Goal: Task Accomplishment & Management: Manage account settings

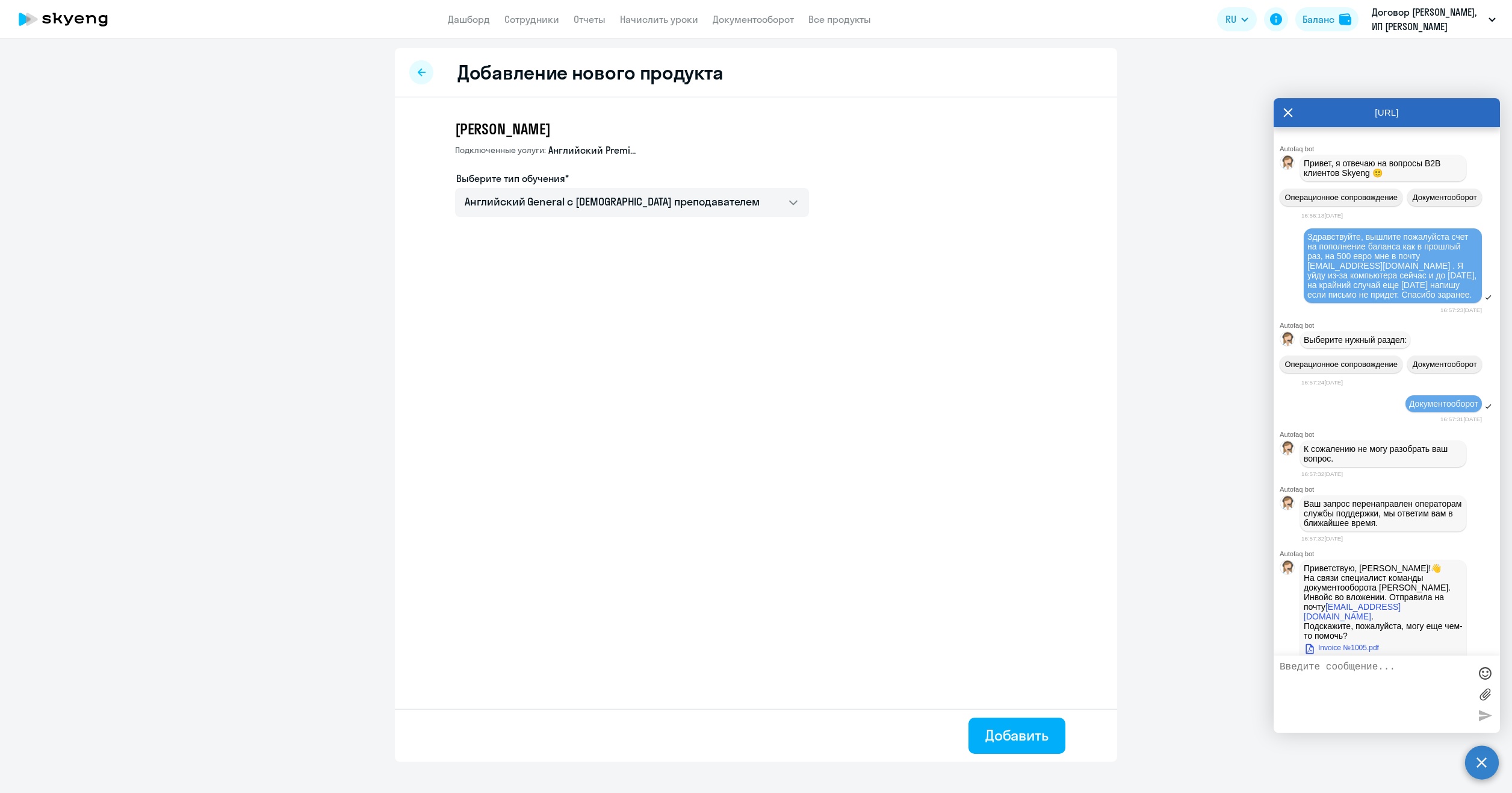
select select "english_adult_not_native_speaker"
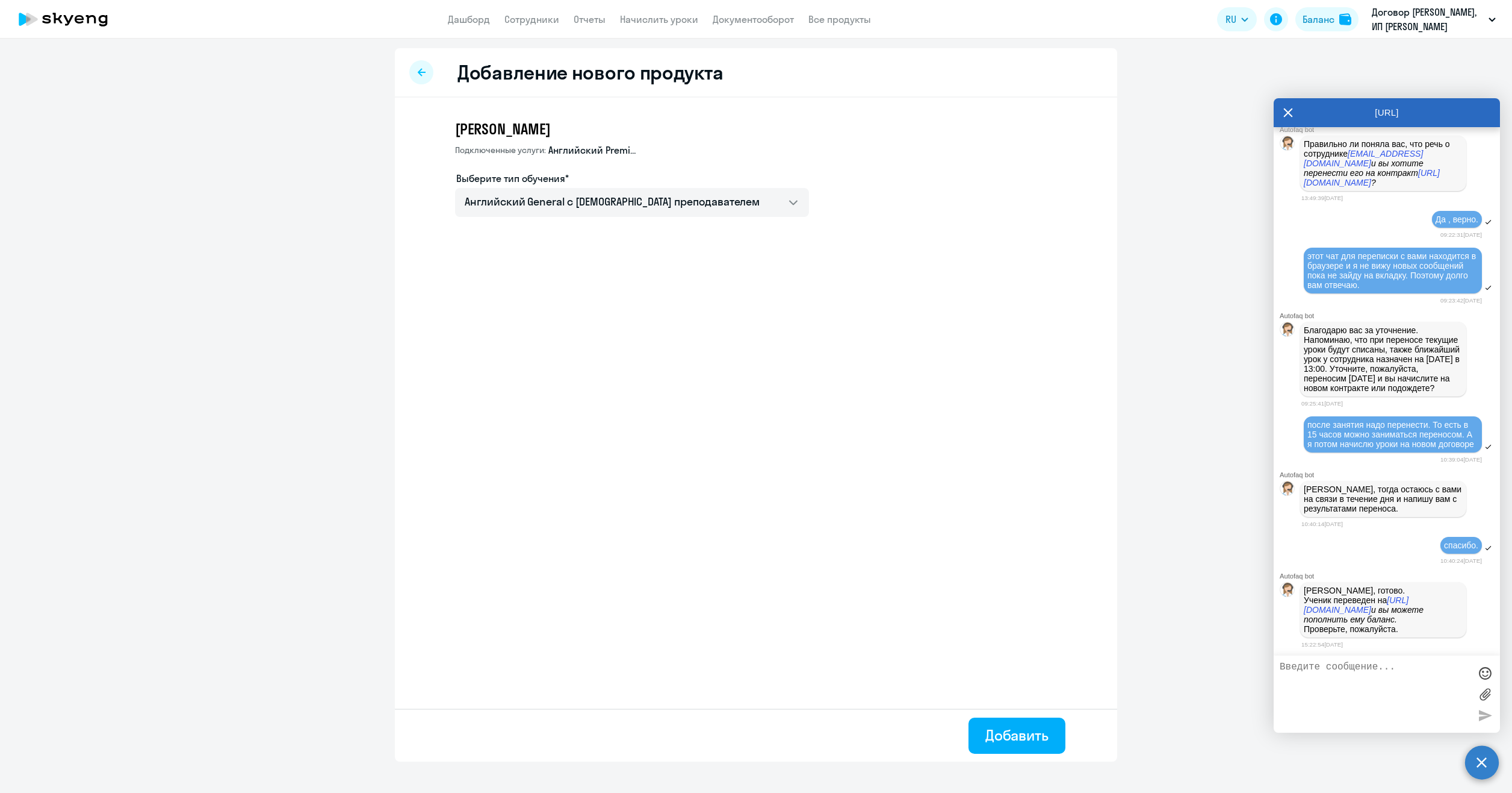
scroll to position [12757, 0]
click at [1367, 590] on p "[PERSON_NAME], готово. Ученик переведен на [URL][DOMAIN_NAME] и вы можете попол…" at bounding box center [1383, 609] width 159 height 48
click at [1384, 628] on p "[PERSON_NAME], готово. Ученик переведен на [URL][DOMAIN_NAME] и вы можете попол…" at bounding box center [1383, 609] width 159 height 48
click at [1360, 677] on textarea at bounding box center [1375, 694] width 190 height 65
type textarea "вроде все хорошо, передам ему. Надеюсь учитель и расписание у него сохранились.…"
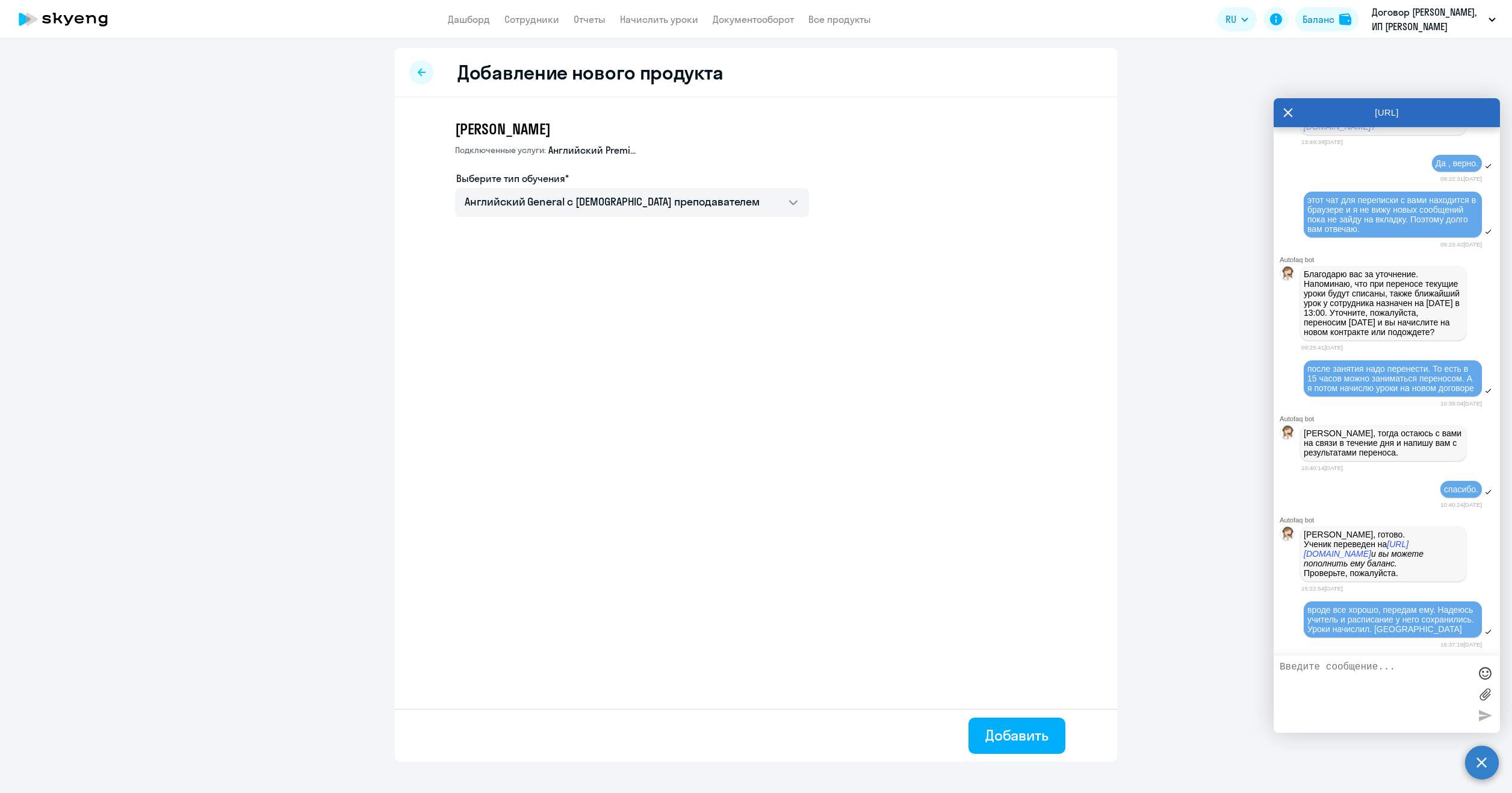
scroll to position [12814, 0]
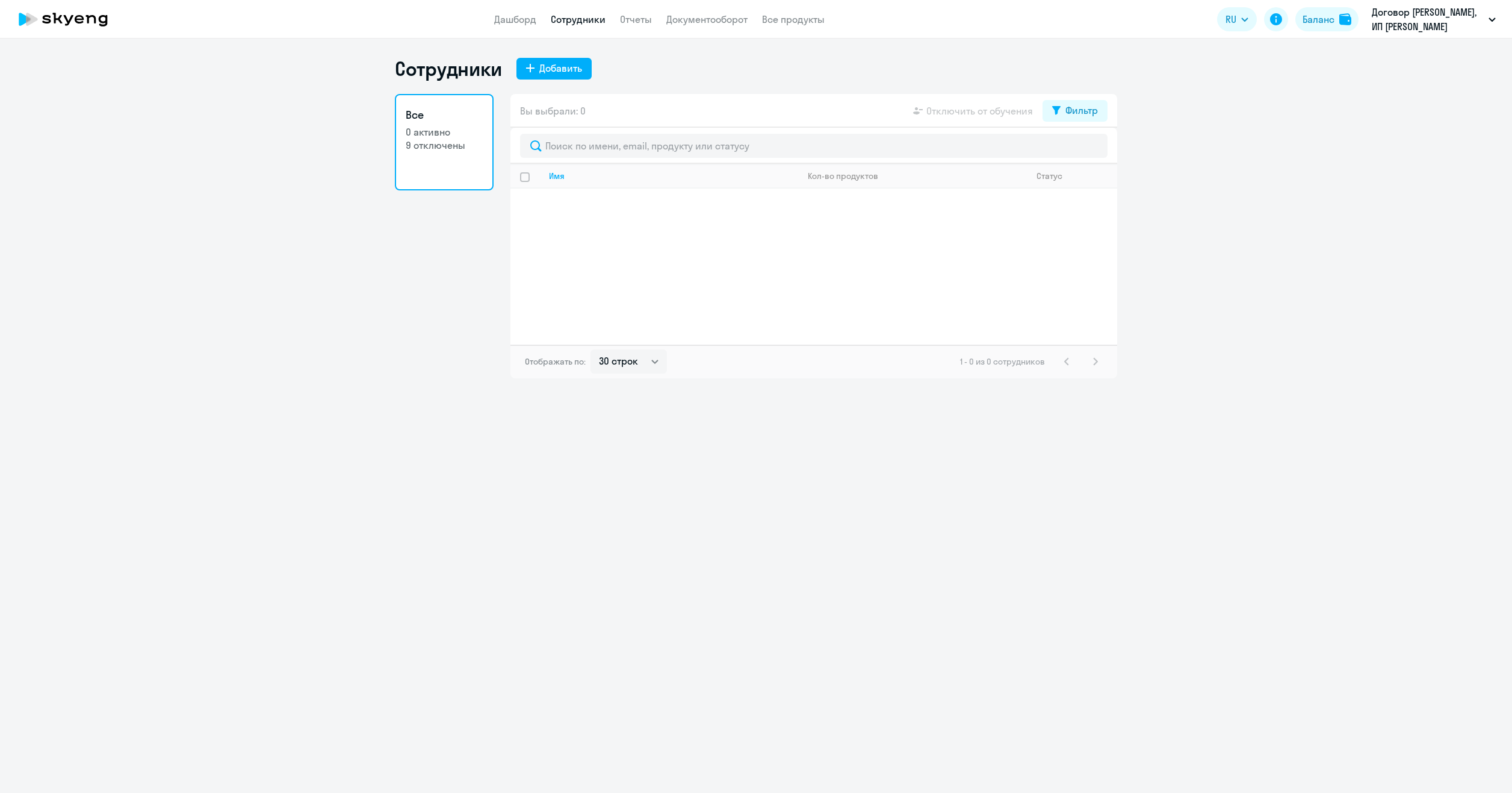
select select "30"
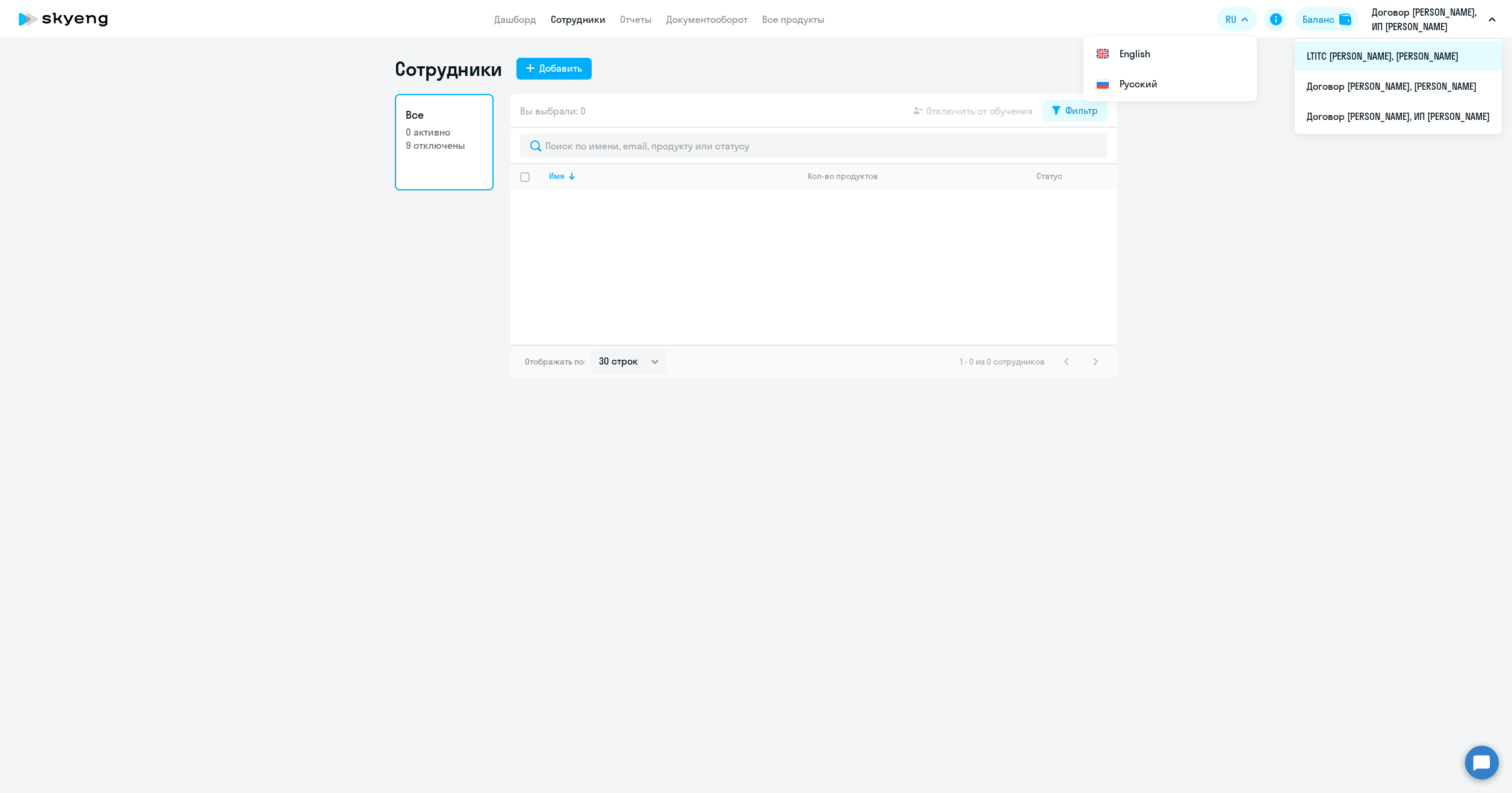
click at [1357, 50] on li "LTITC [PERSON_NAME], [PERSON_NAME]" at bounding box center [1398, 55] width 207 height 30
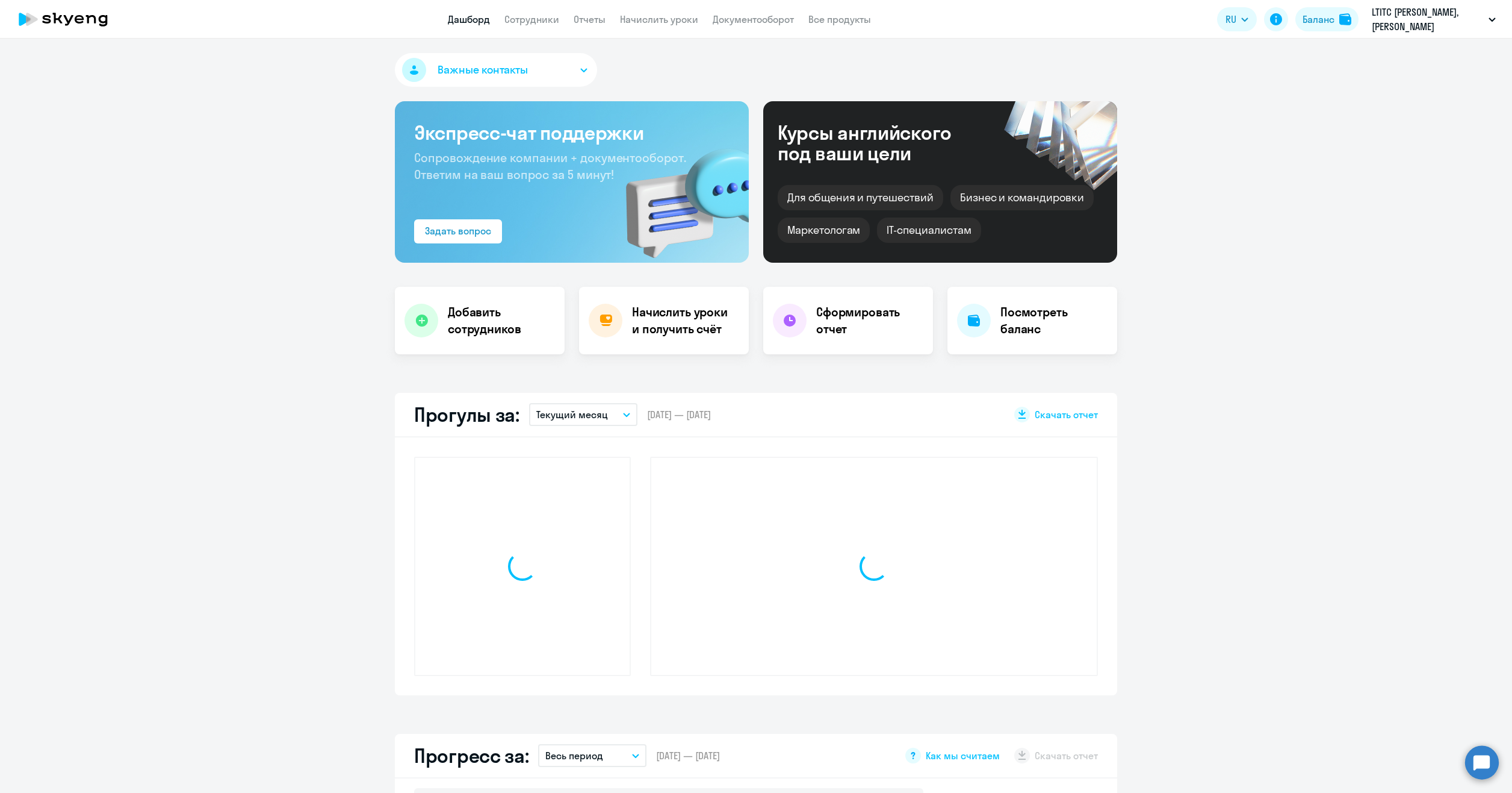
select select "30"
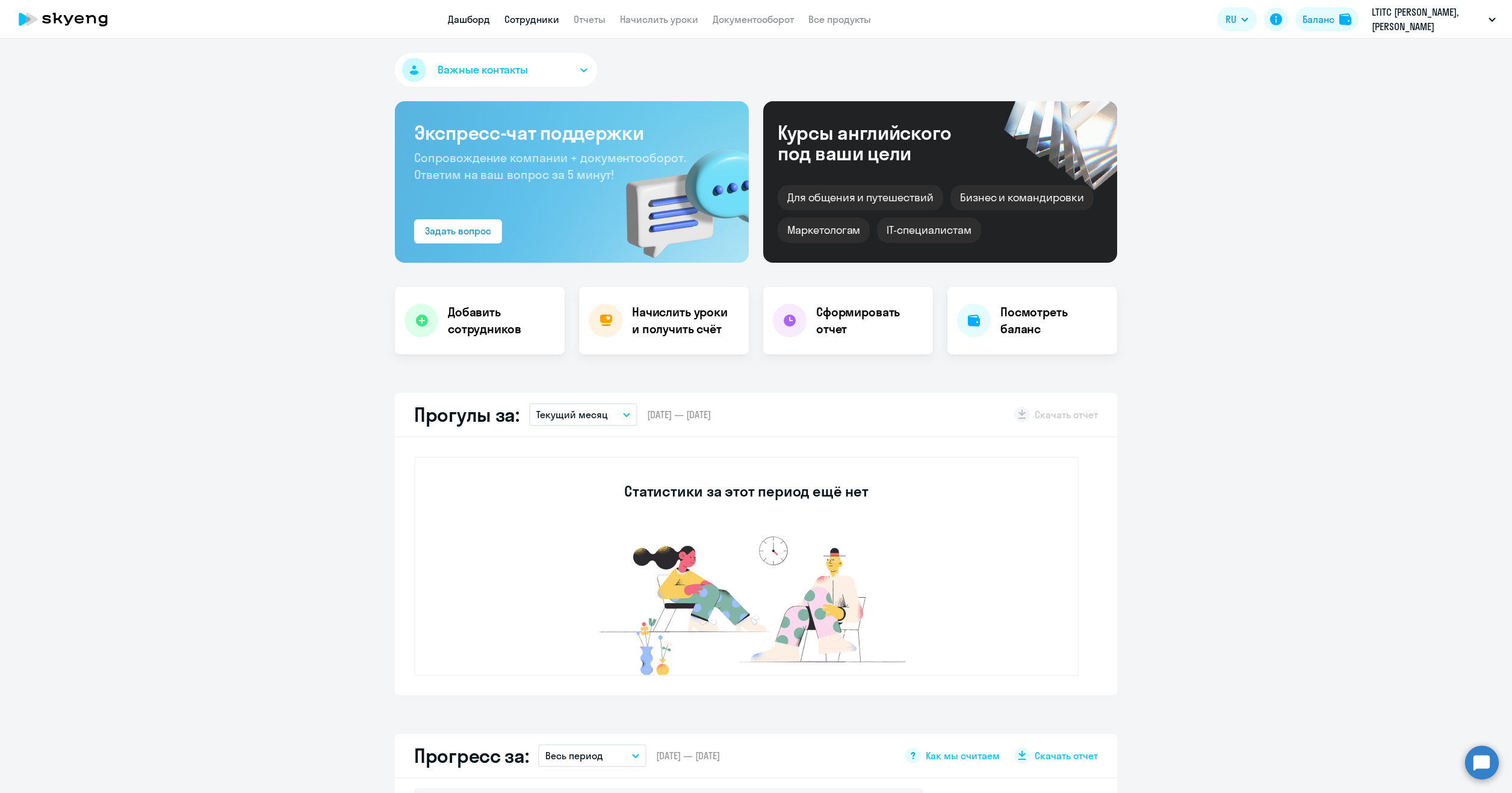
click at [542, 24] on link "Сотрудники" at bounding box center [532, 19] width 55 height 12
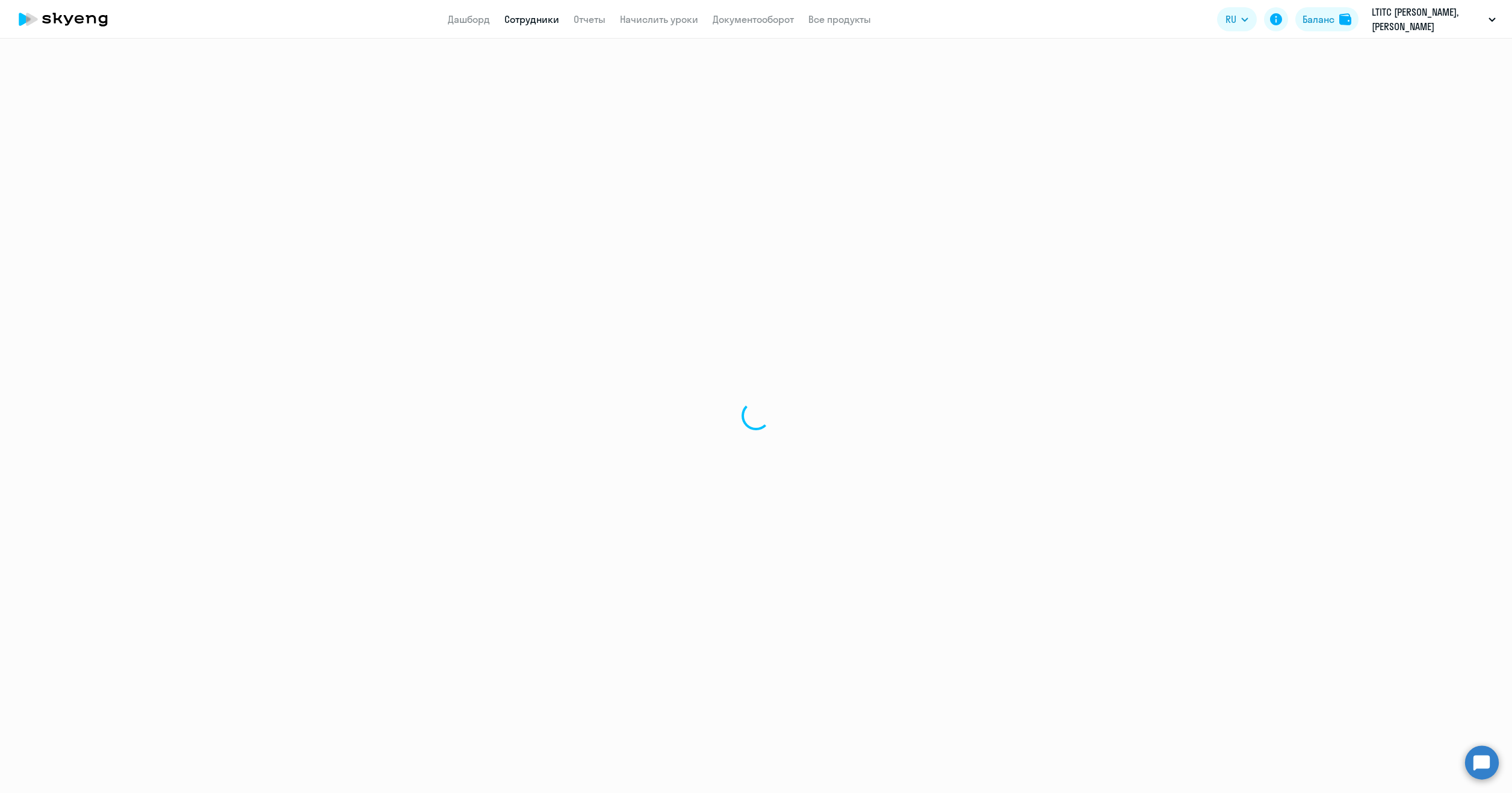
select select "30"
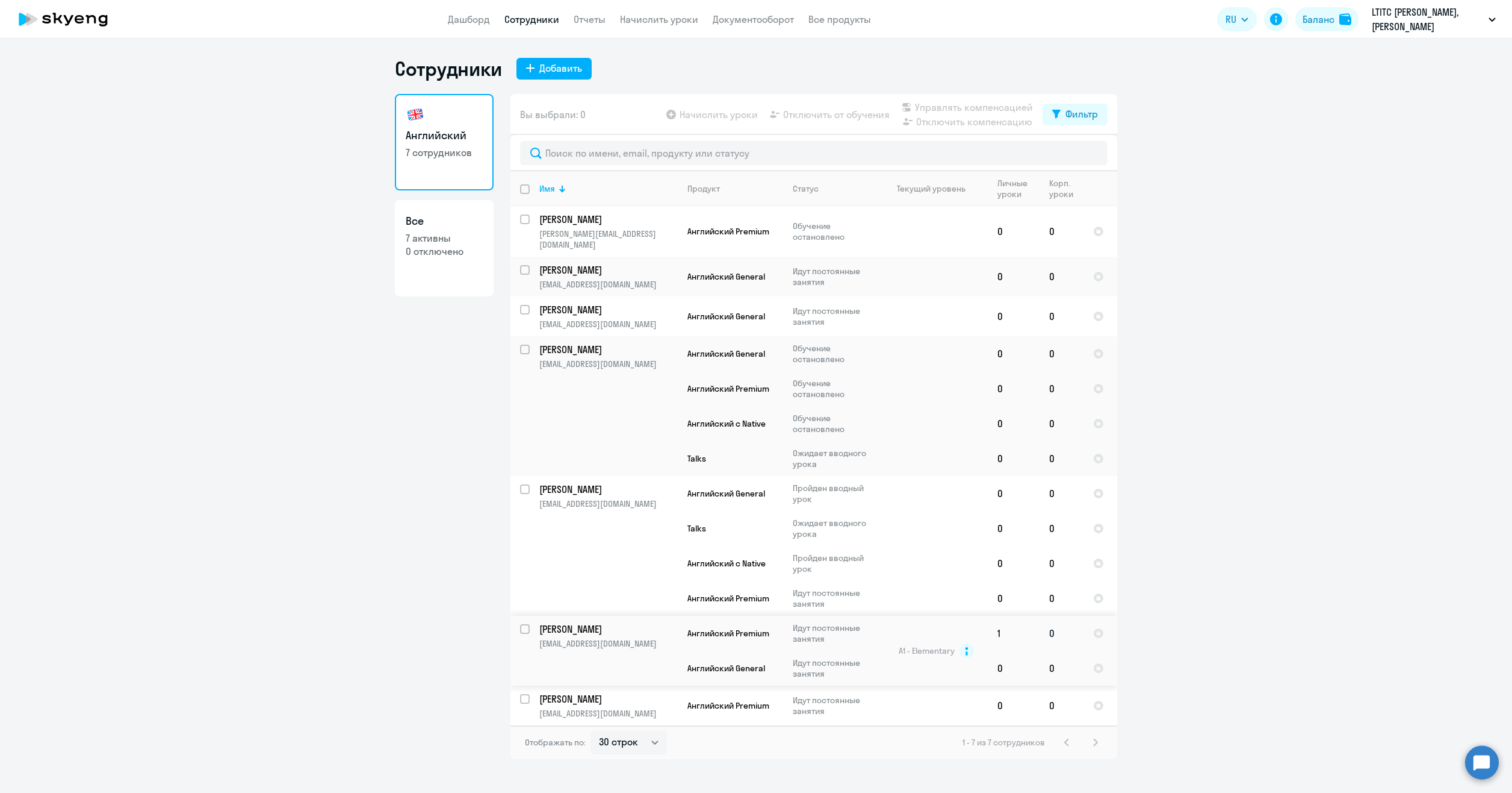
click at [1003, 615] on td "1" at bounding box center [1014, 632] width 52 height 35
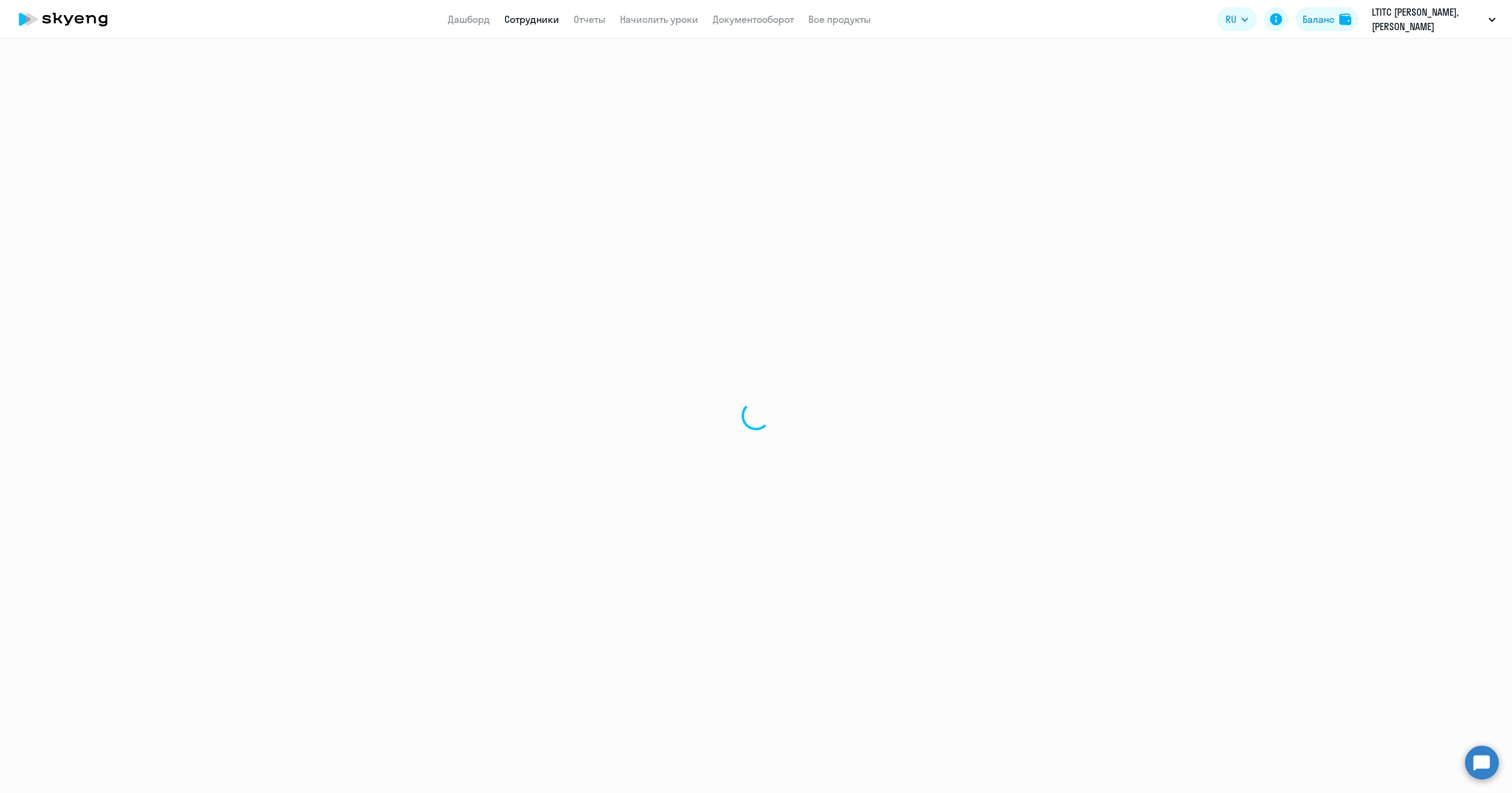
select select "english"
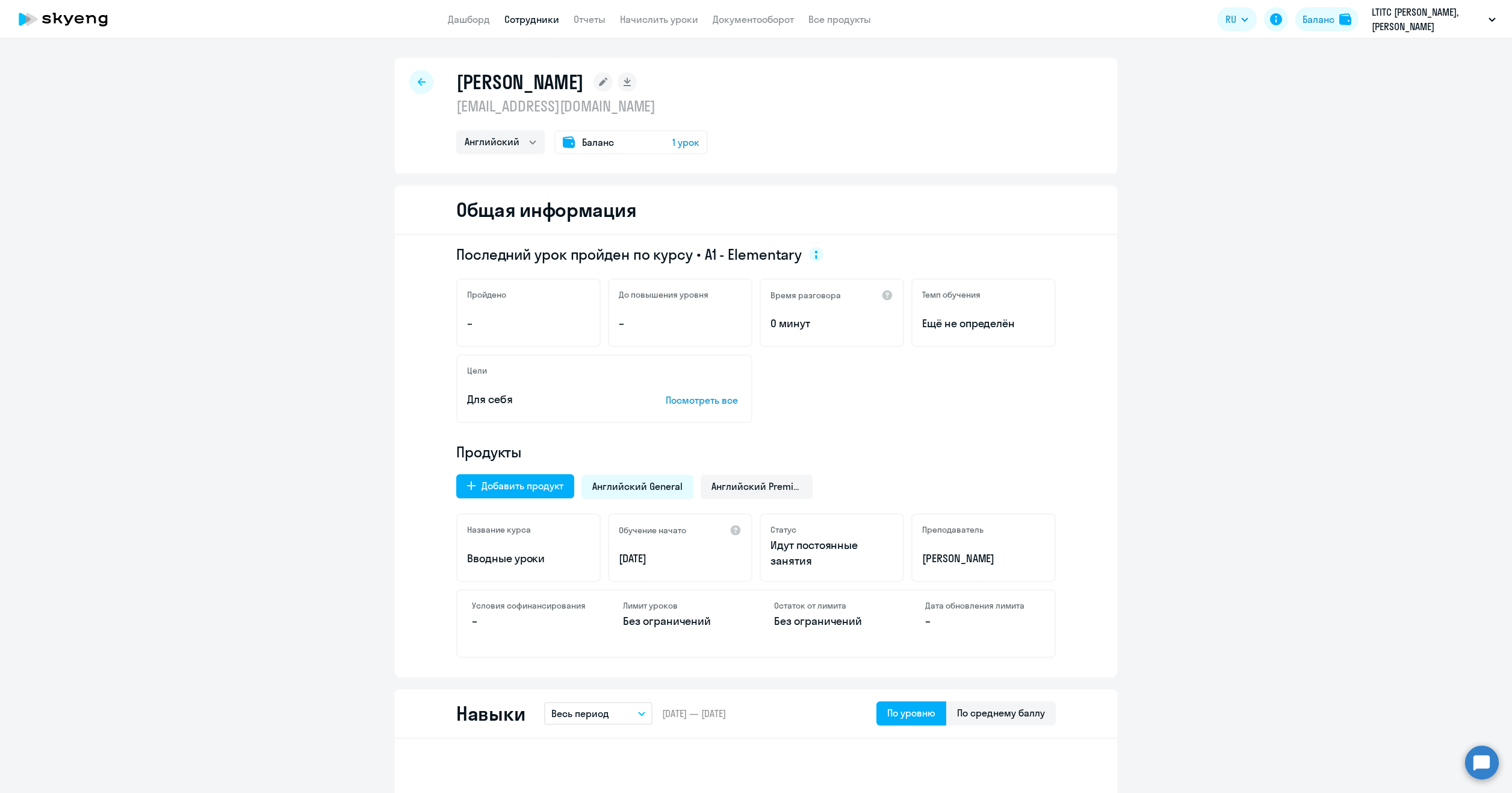
click at [679, 141] on span "1 урок" at bounding box center [685, 142] width 27 height 15
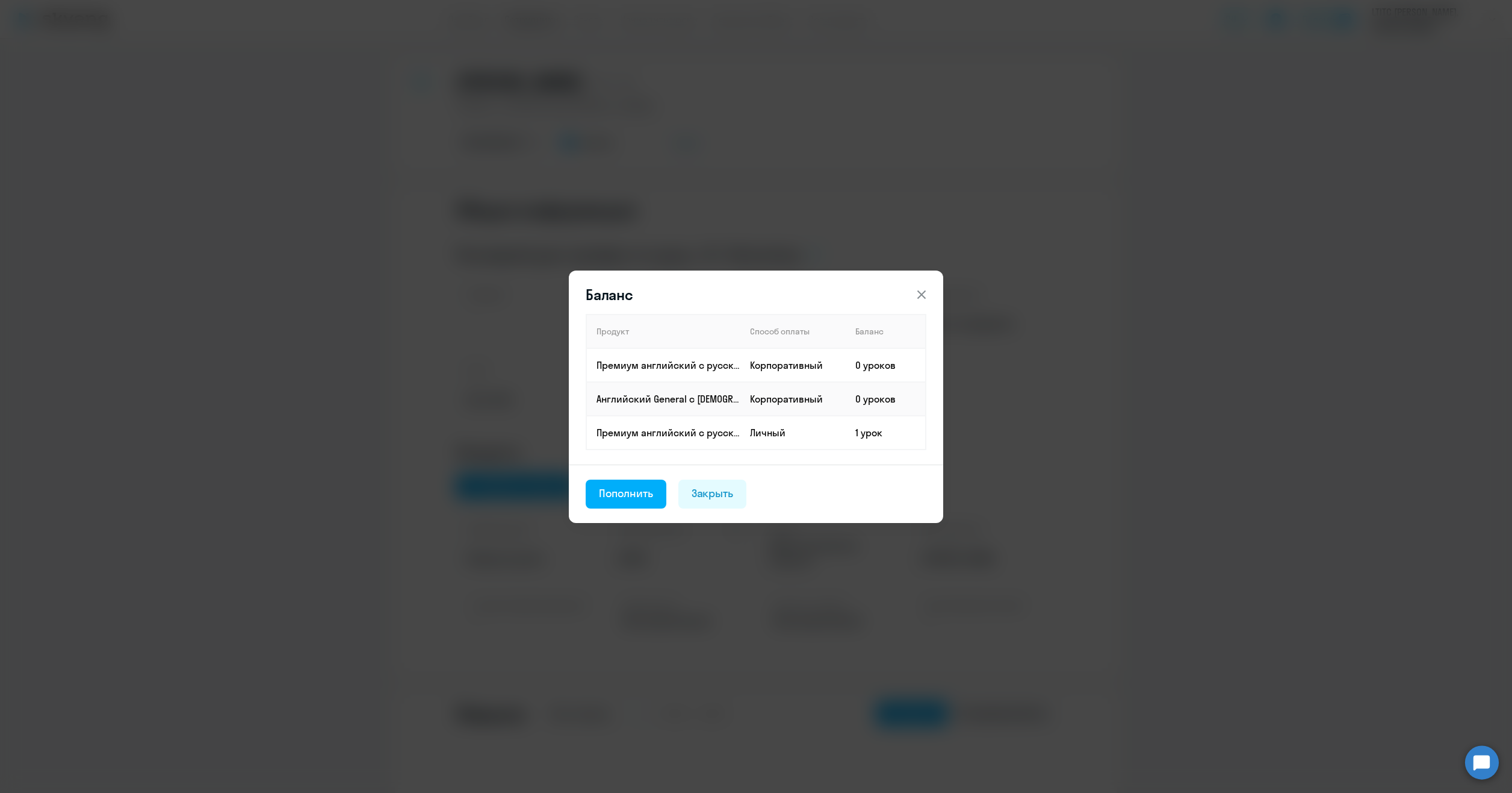
click at [919, 291] on icon at bounding box center [921, 295] width 15 height 15
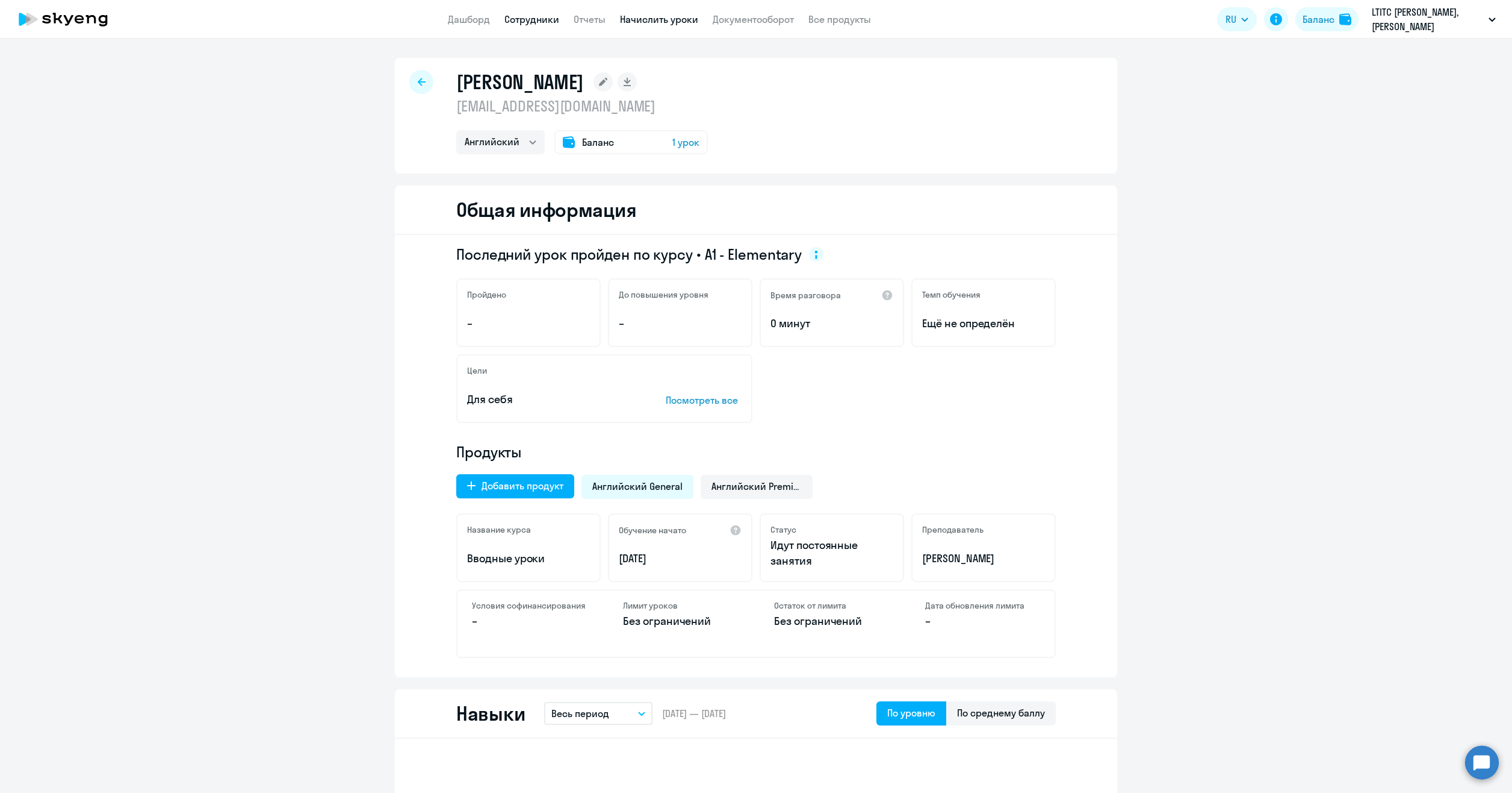
click at [666, 25] on link "Начислить уроки" at bounding box center [659, 19] width 78 height 12
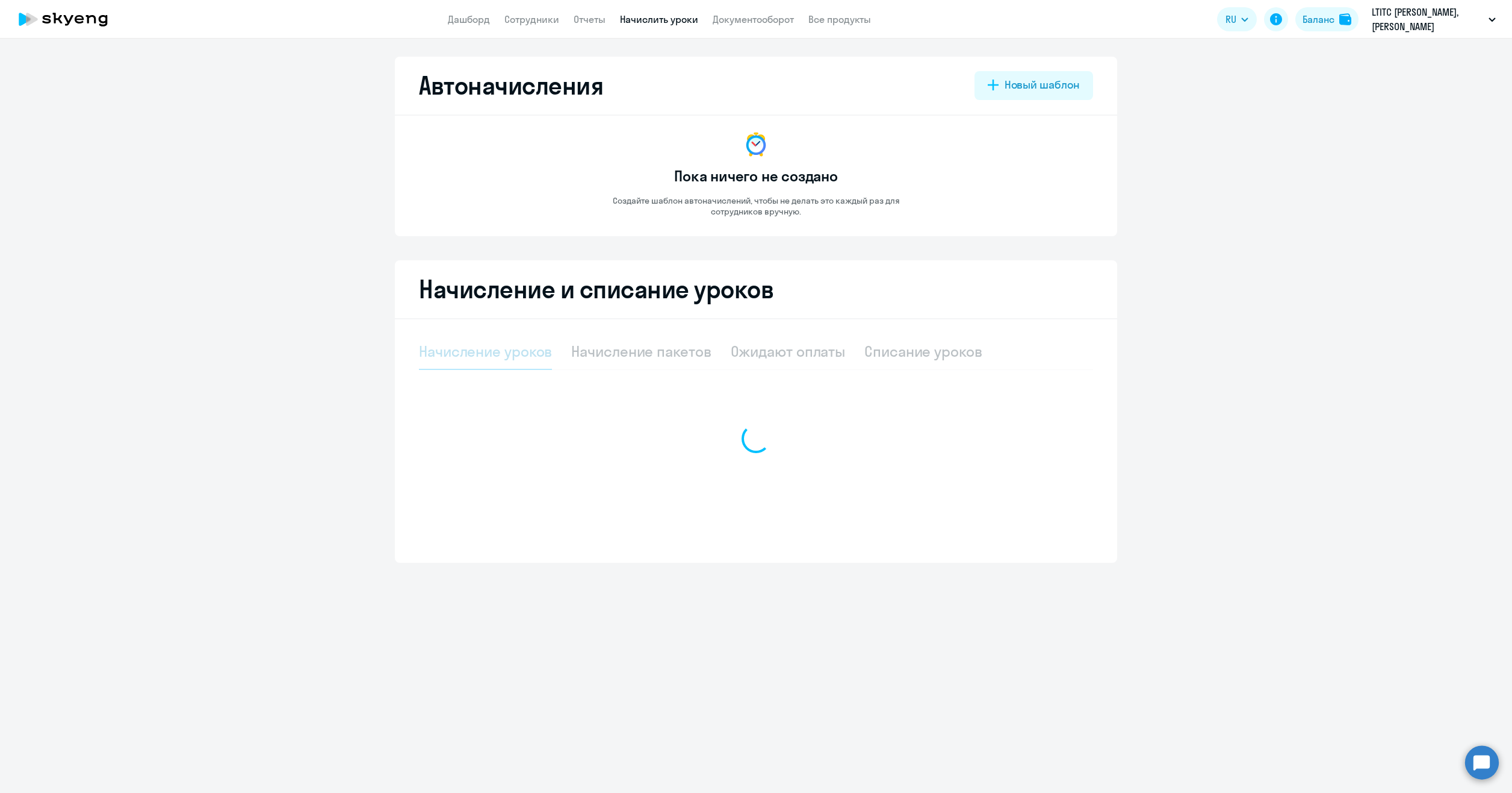
select select "10"
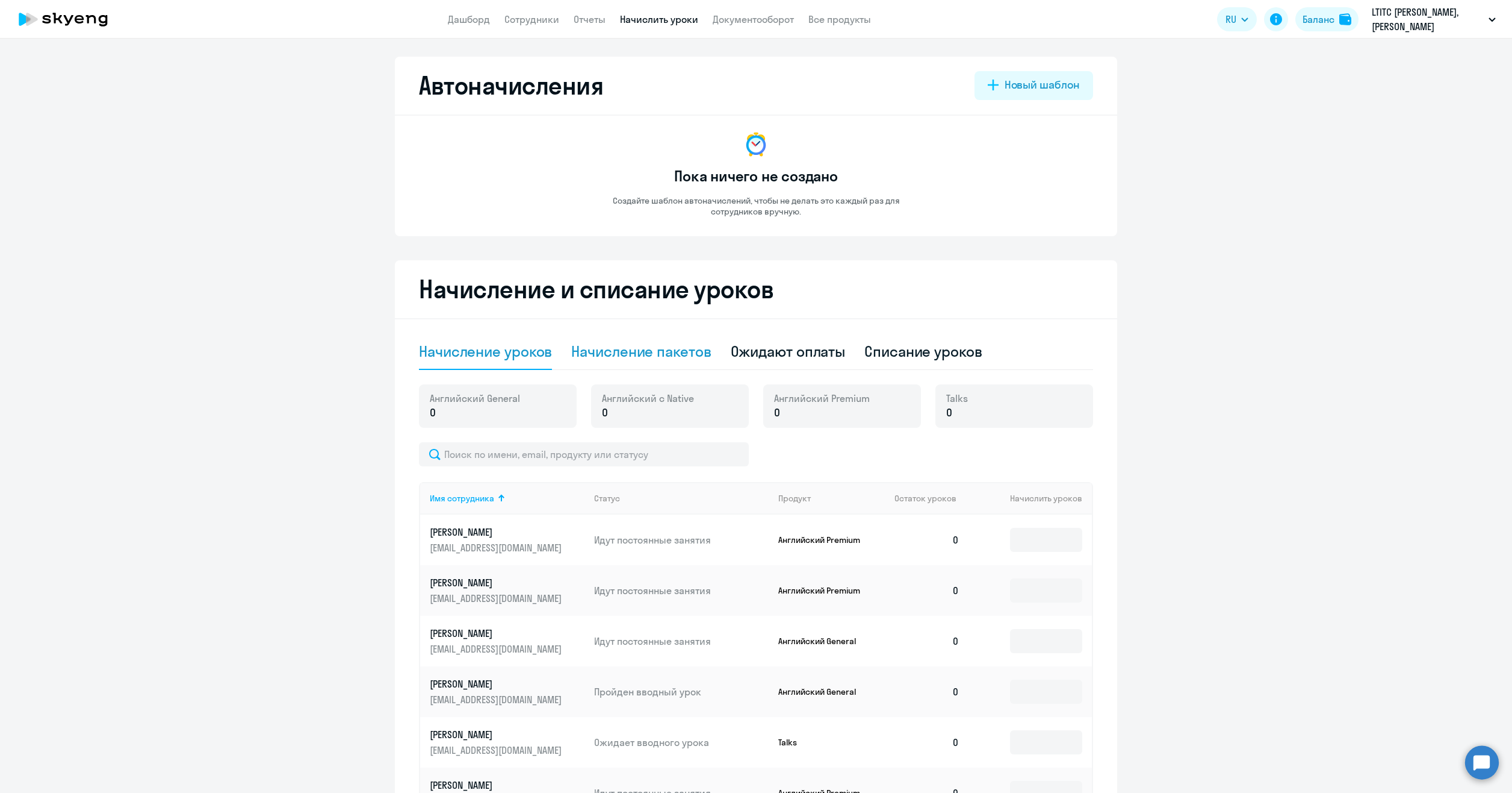
drag, startPoint x: 624, startPoint y: 346, endPoint x: 636, endPoint y: 347, distance: 12.0
click at [625, 347] on div "Начисление пакетов" at bounding box center [641, 351] width 140 height 19
select select "10"
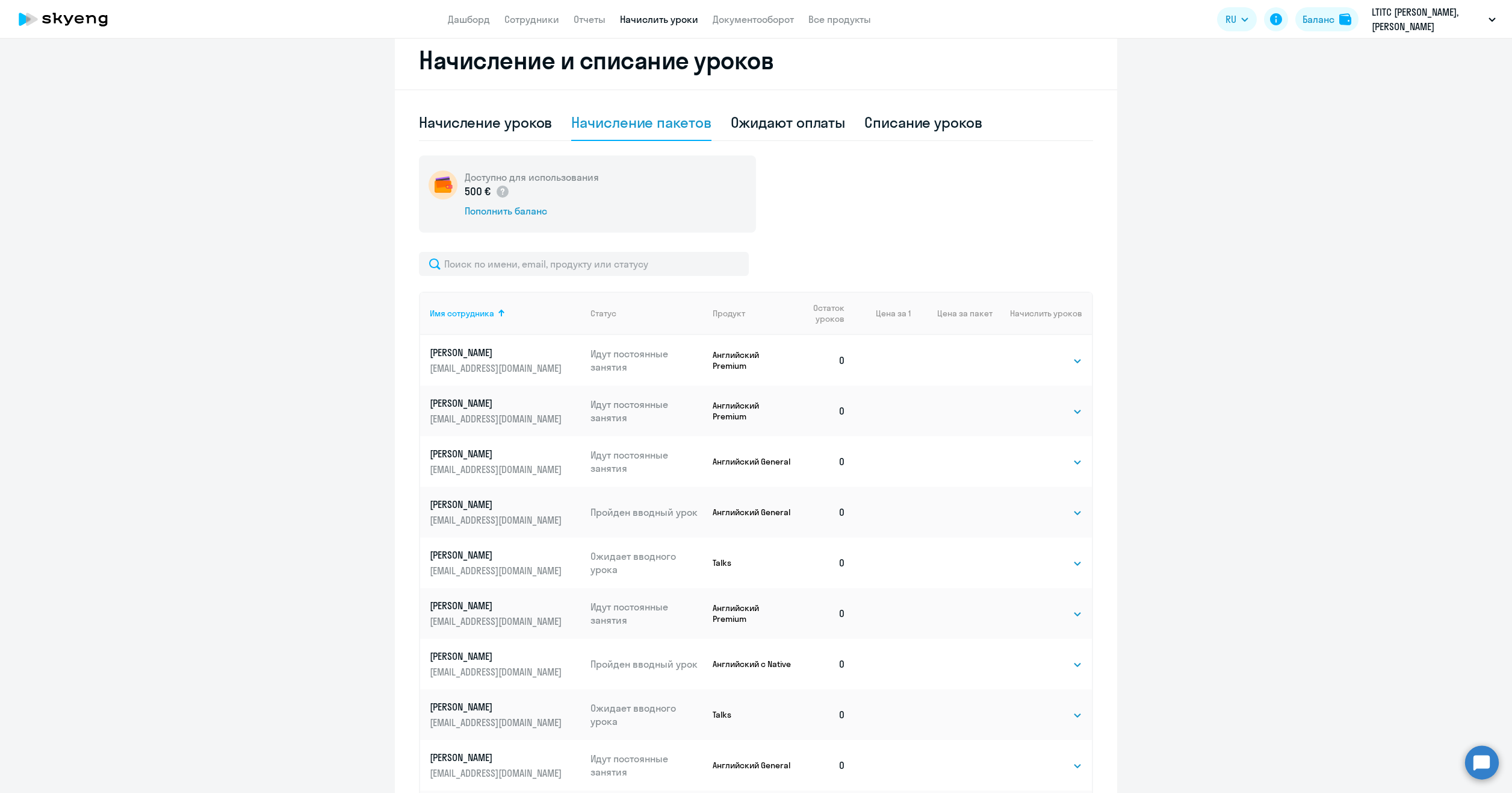
scroll to position [241, 0]
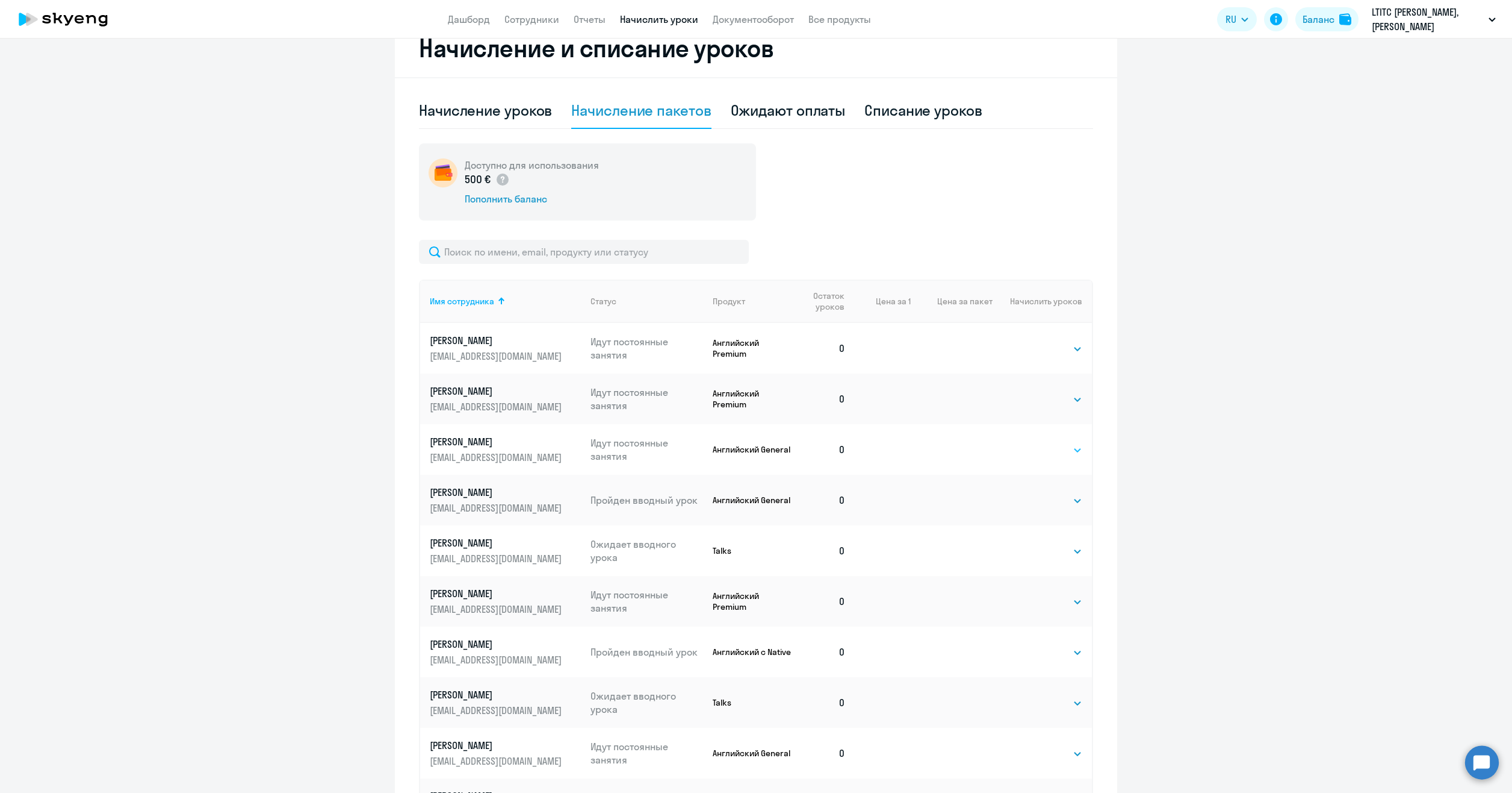
click at [1061, 450] on select "Выбрать 4 8 16 32 64 96 128" at bounding box center [1057, 450] width 49 height 15
select select "16"
click at [1033, 442] on select "Выбрать 4 8 16 32 64 96 128" at bounding box center [1057, 450] width 49 height 15
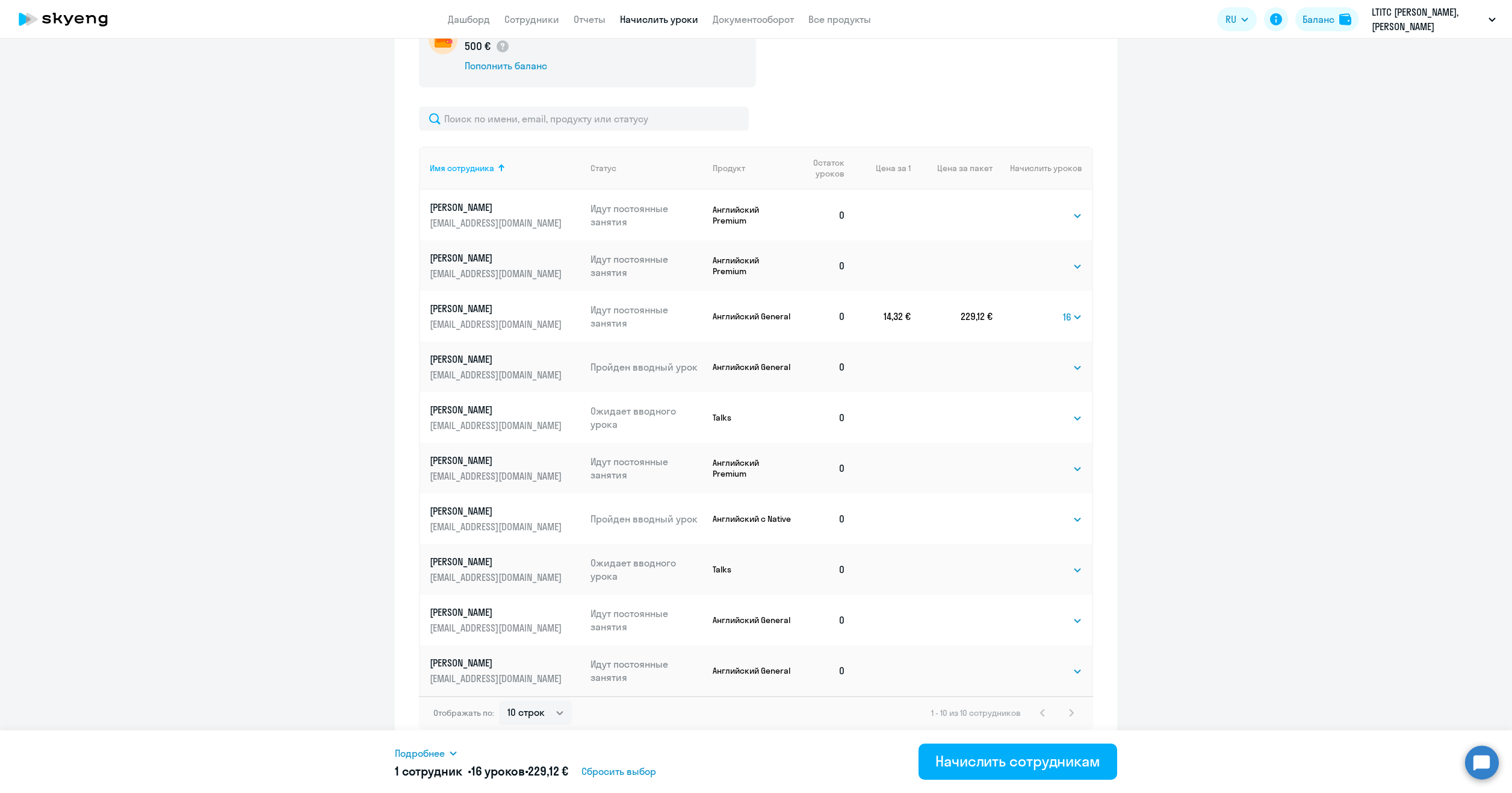
scroll to position [378, 0]
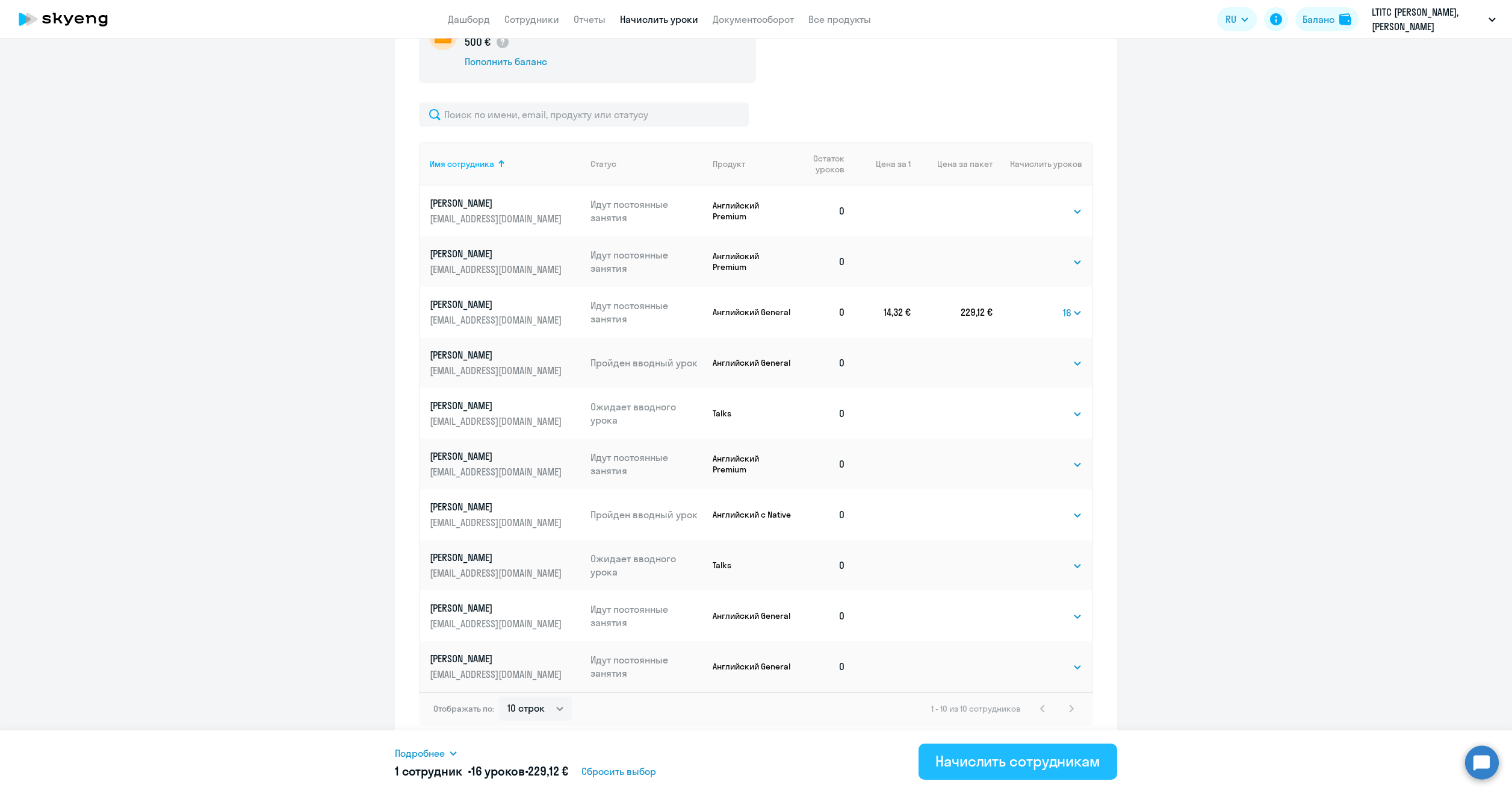
click at [1000, 762] on div "Начислить сотрудникам" at bounding box center [1017, 761] width 165 height 19
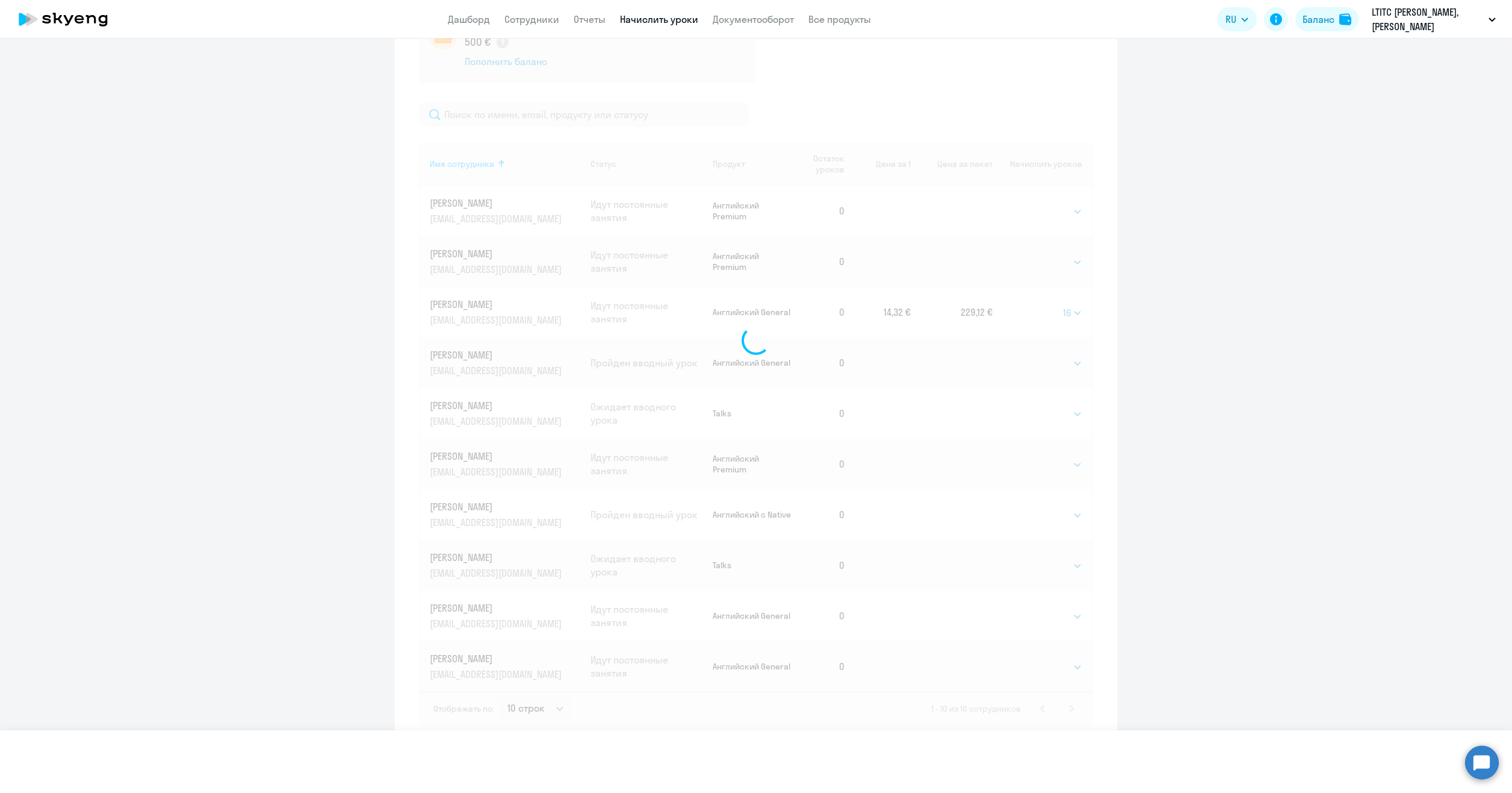
select select
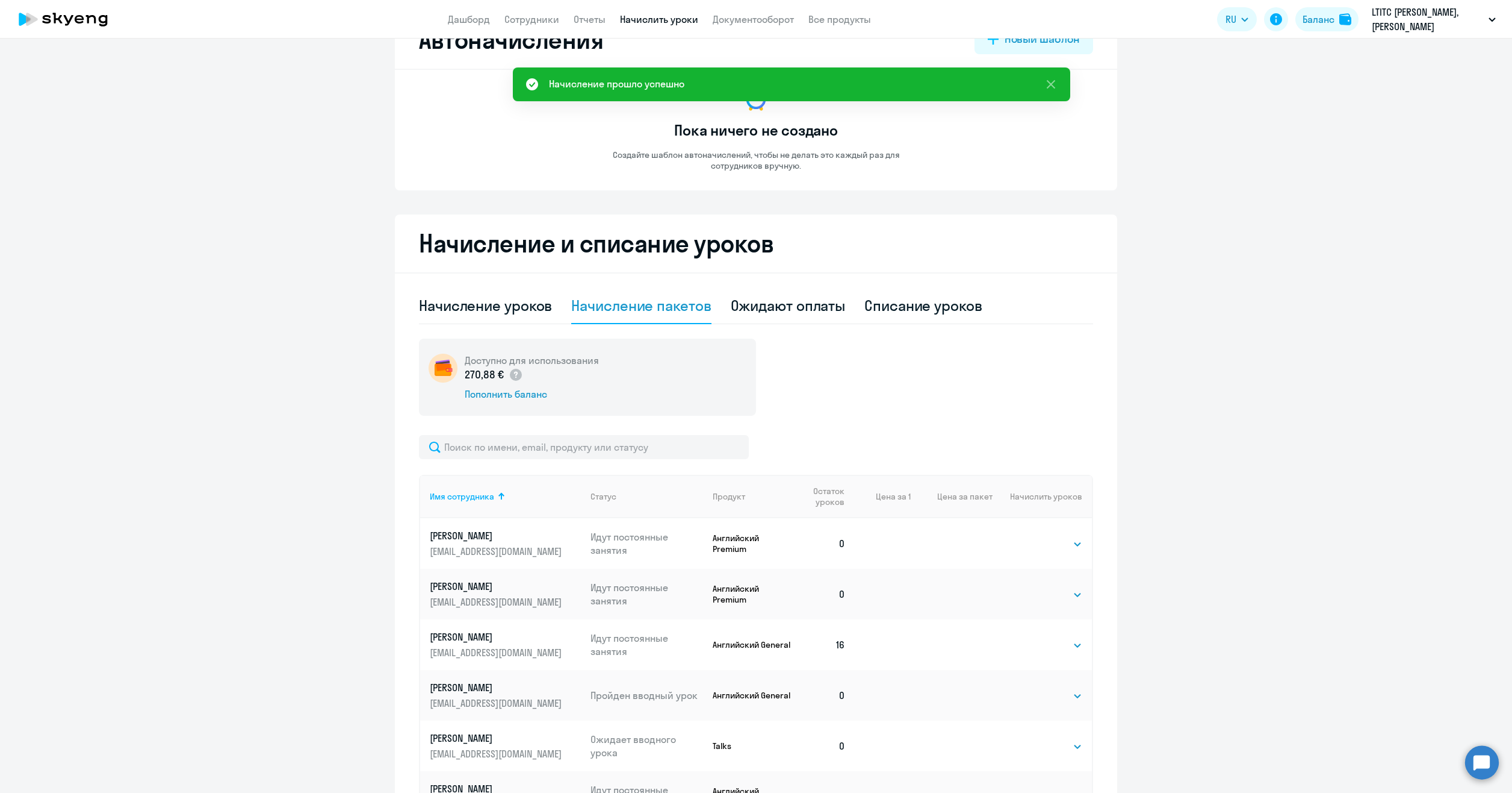
scroll to position [0, 0]
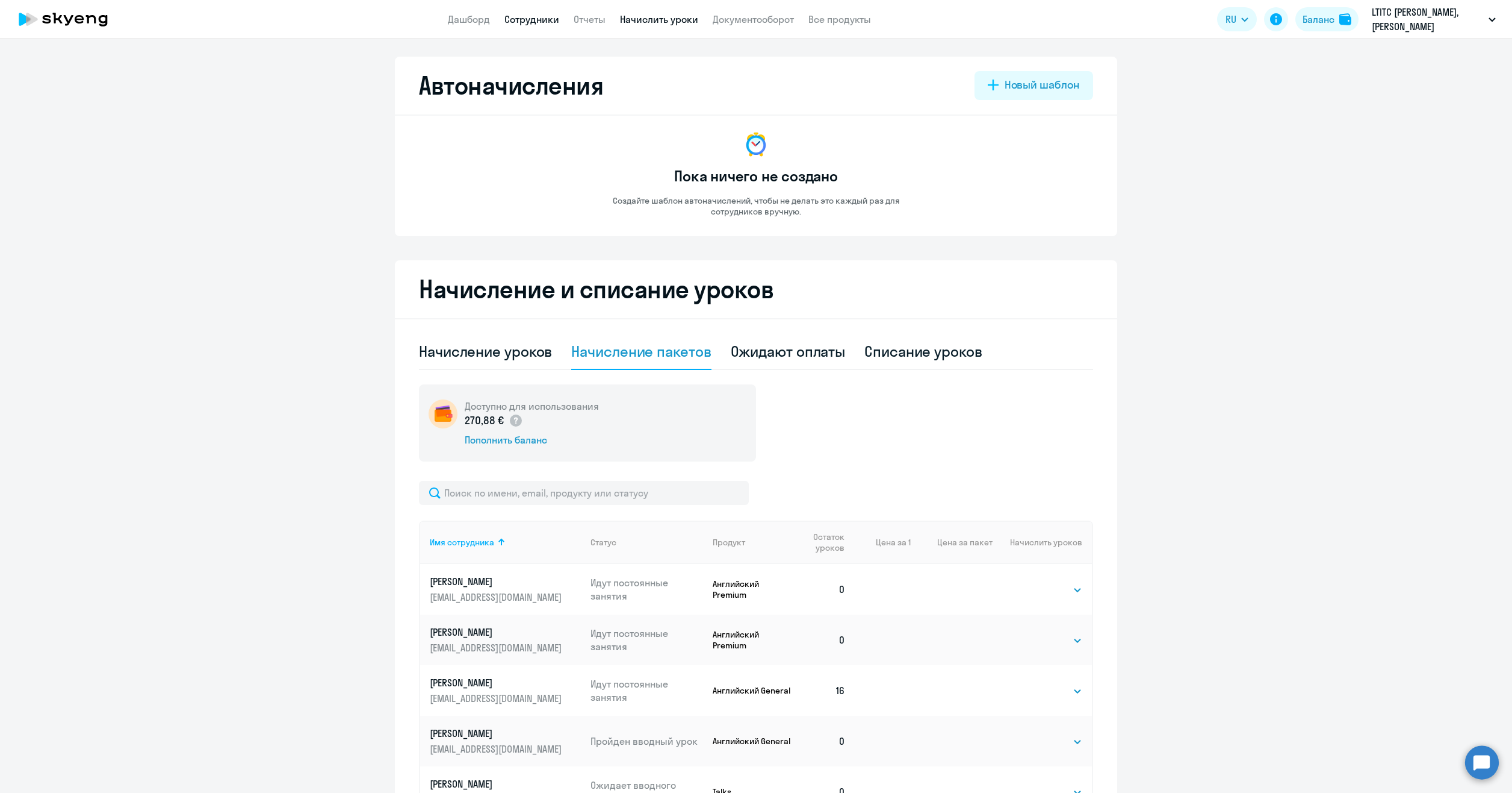
click at [524, 20] on link "Сотрудники" at bounding box center [532, 19] width 55 height 12
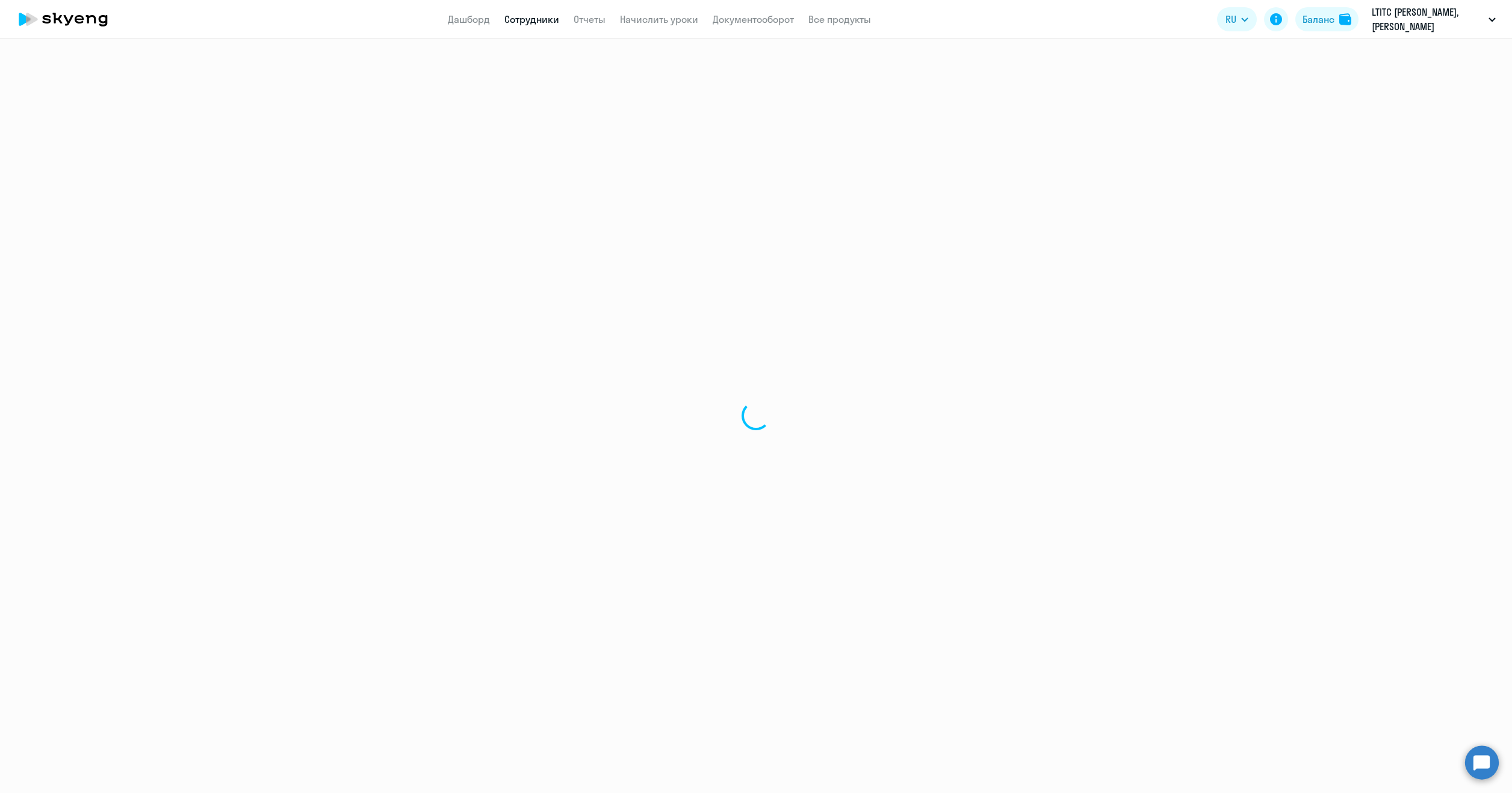
select select "30"
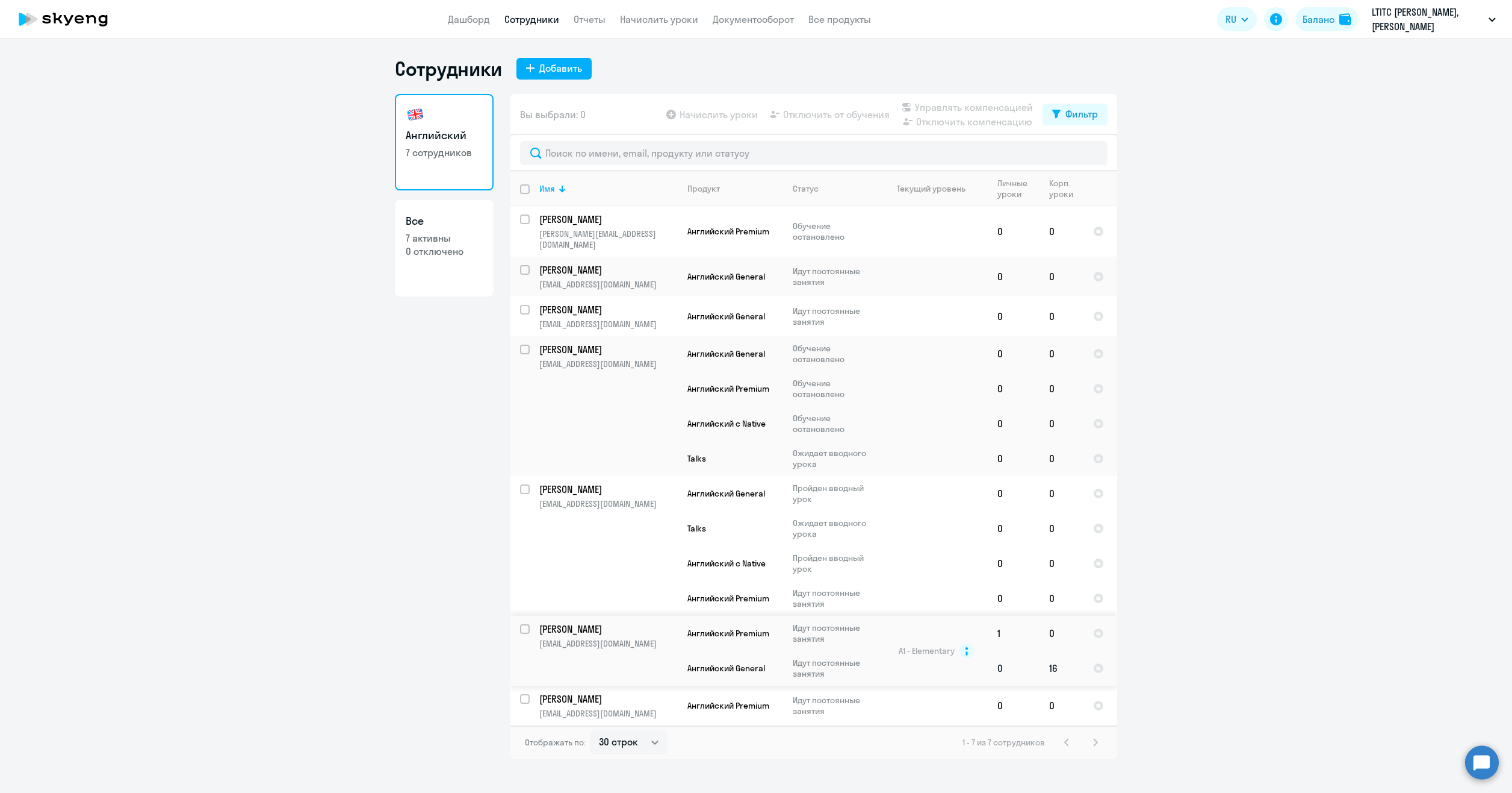
click at [1016, 650] on td "0" at bounding box center [1014, 667] width 52 height 35
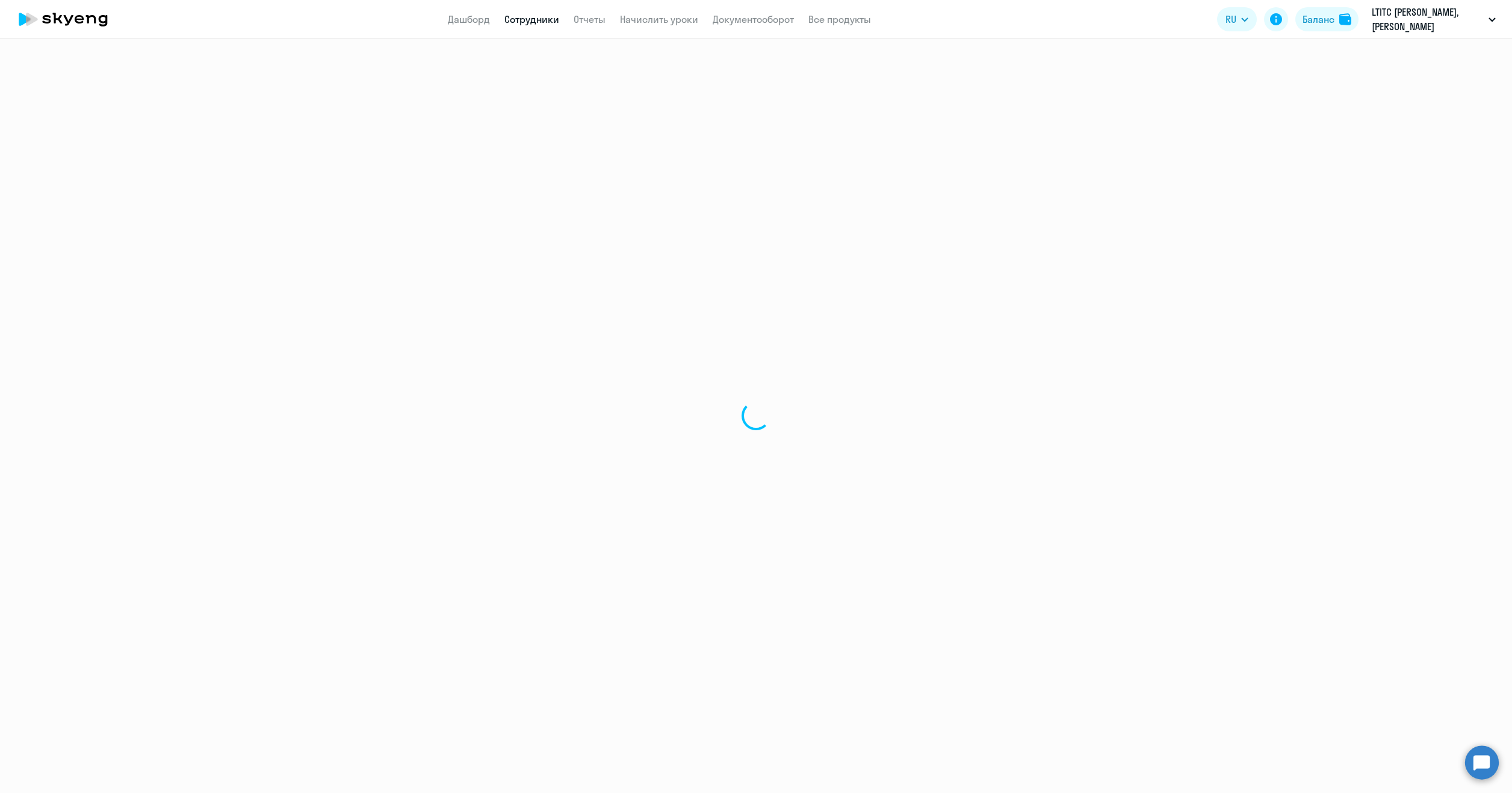
select select "english"
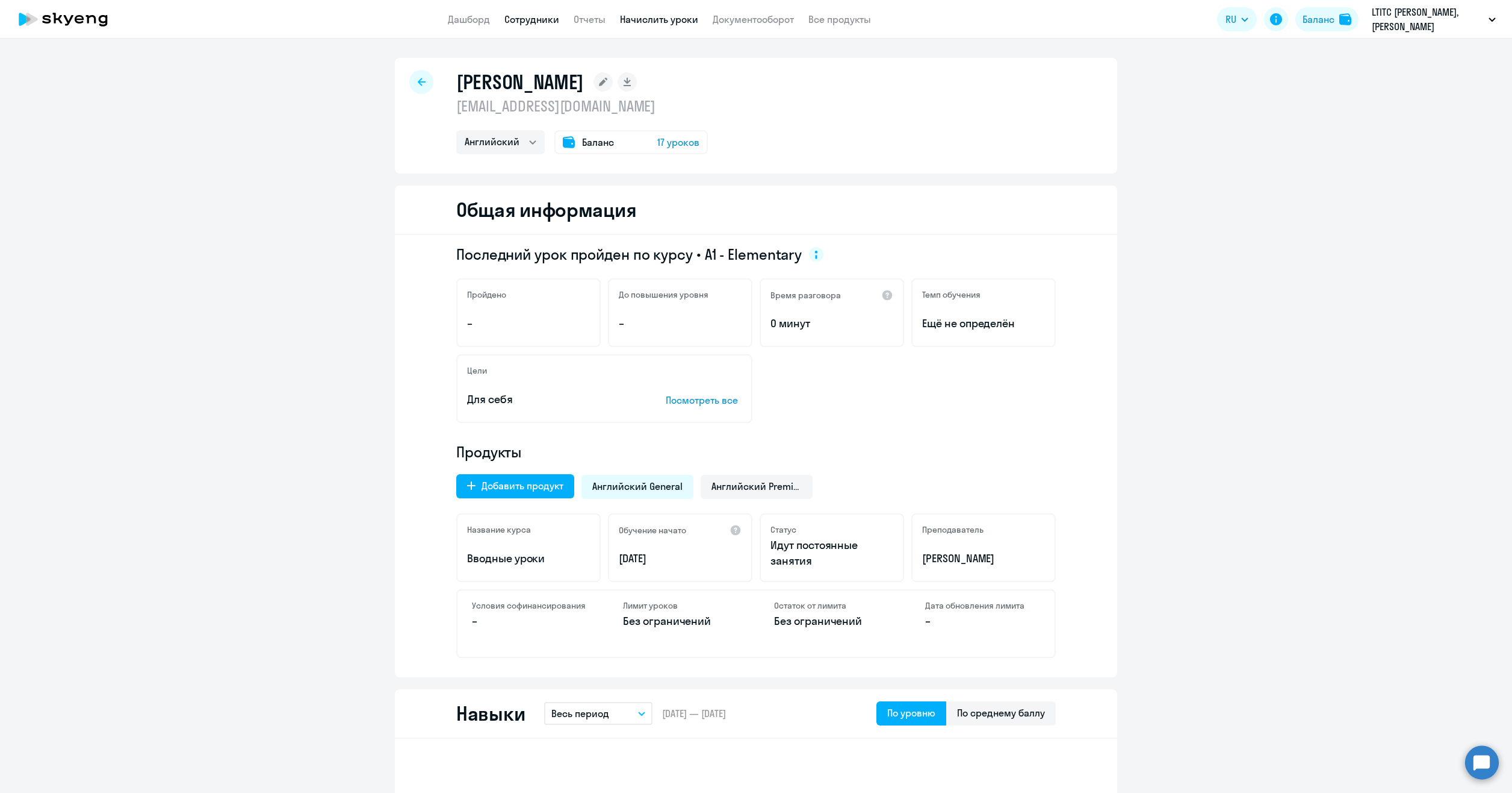
click at [652, 22] on link "Начислить уроки" at bounding box center [659, 19] width 78 height 12
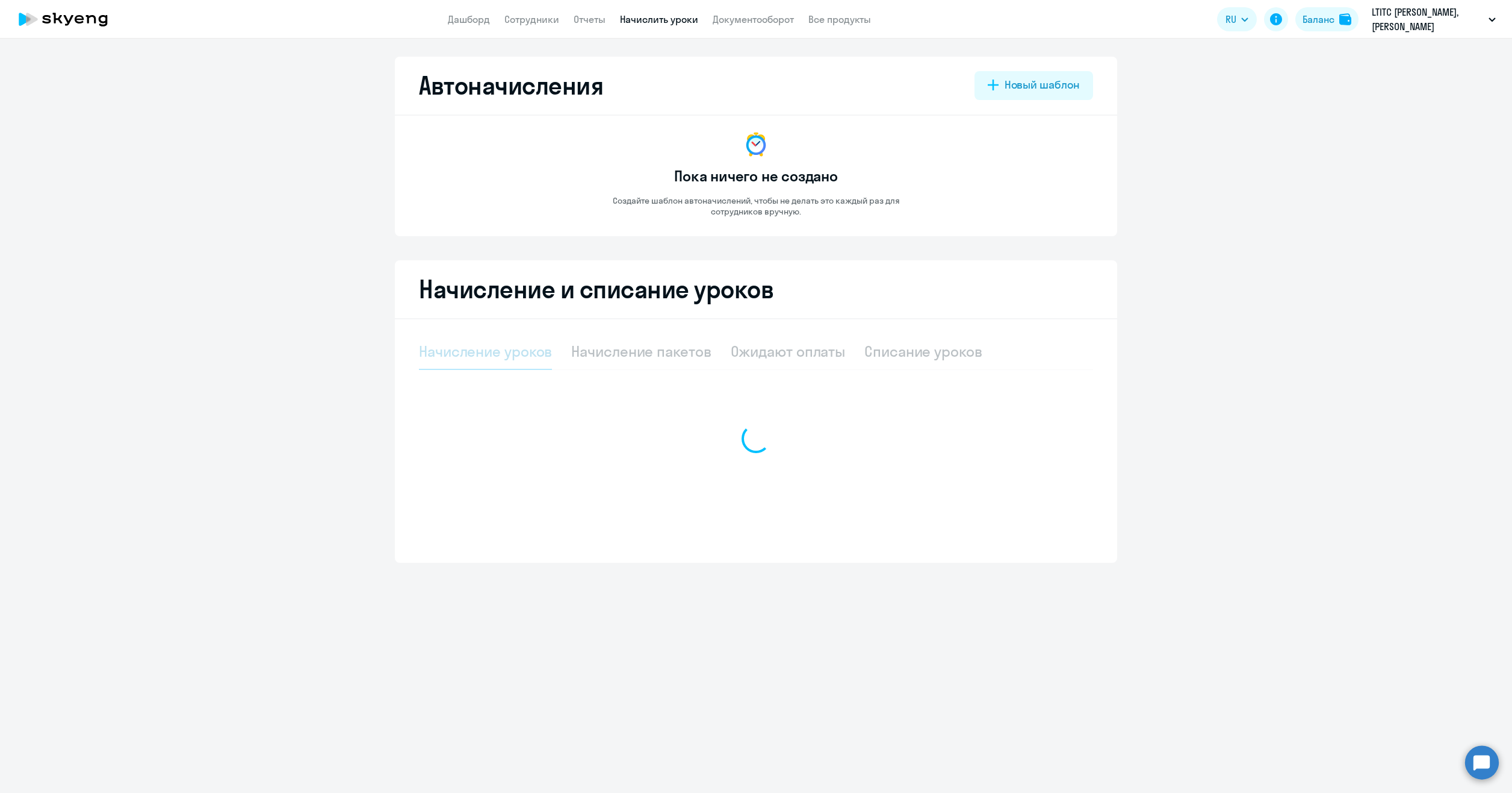
select select "10"
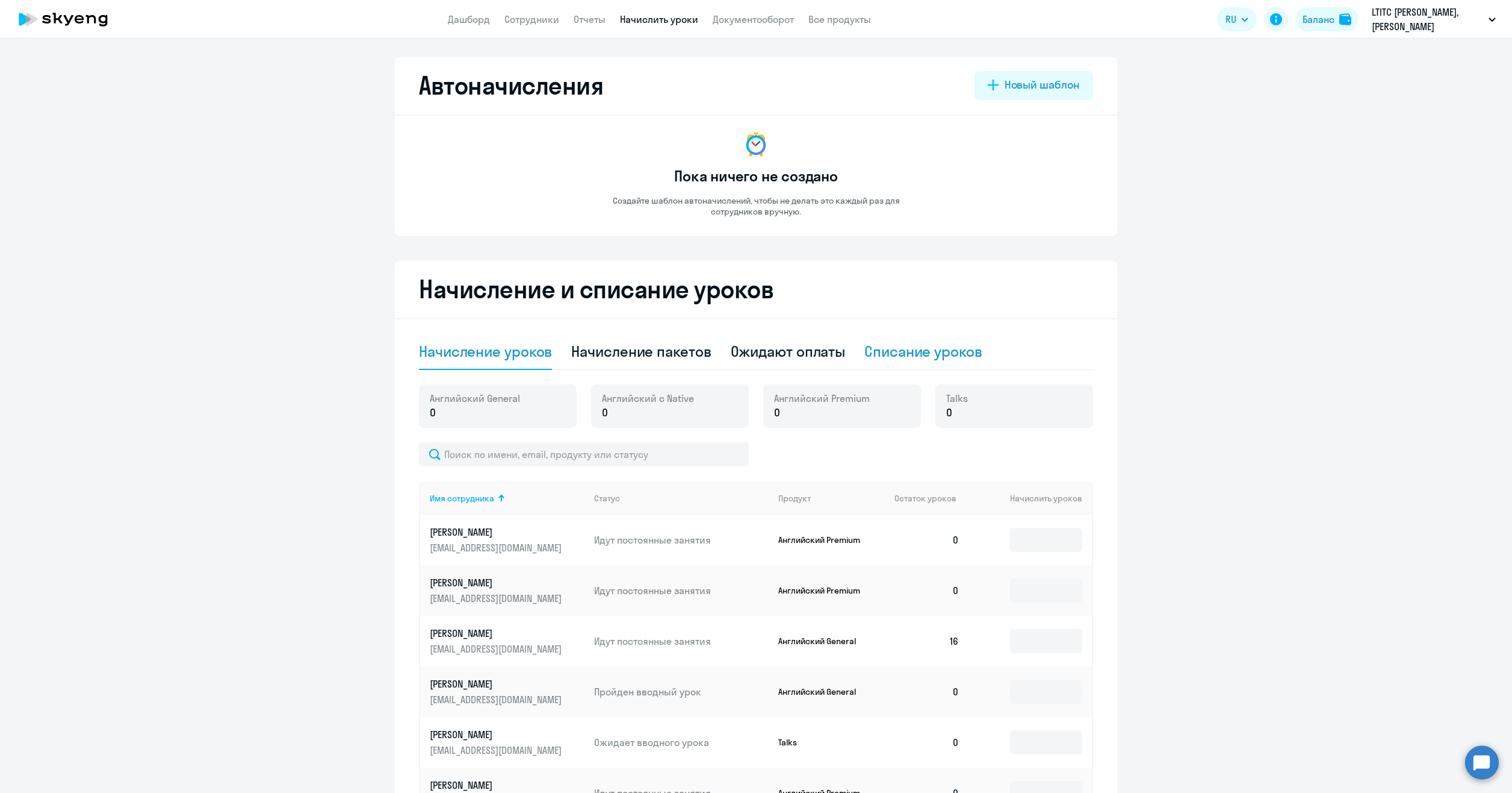
click at [867, 353] on div "Списание уроков" at bounding box center [923, 351] width 118 height 19
select select "10"
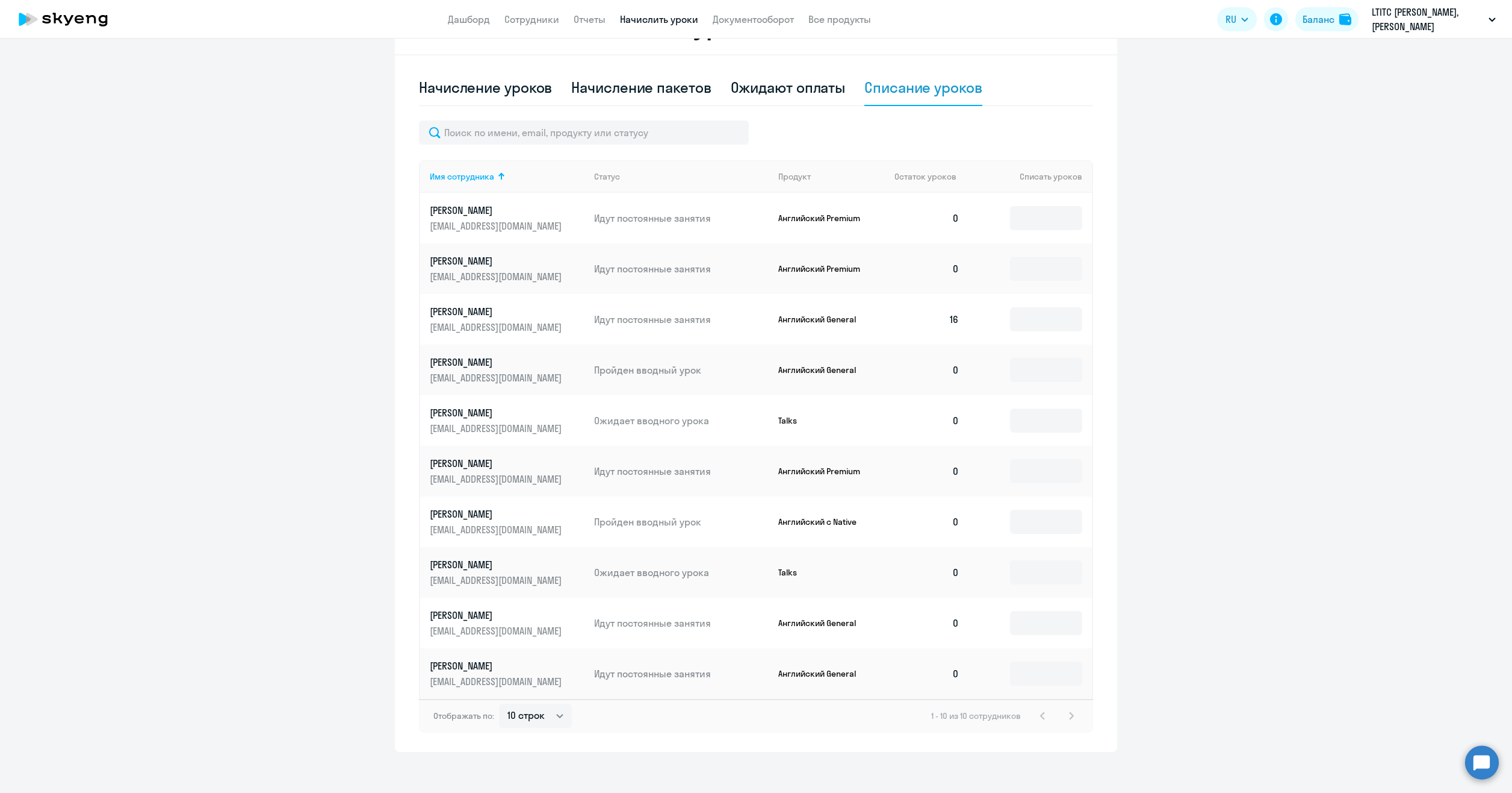
scroll to position [271, 0]
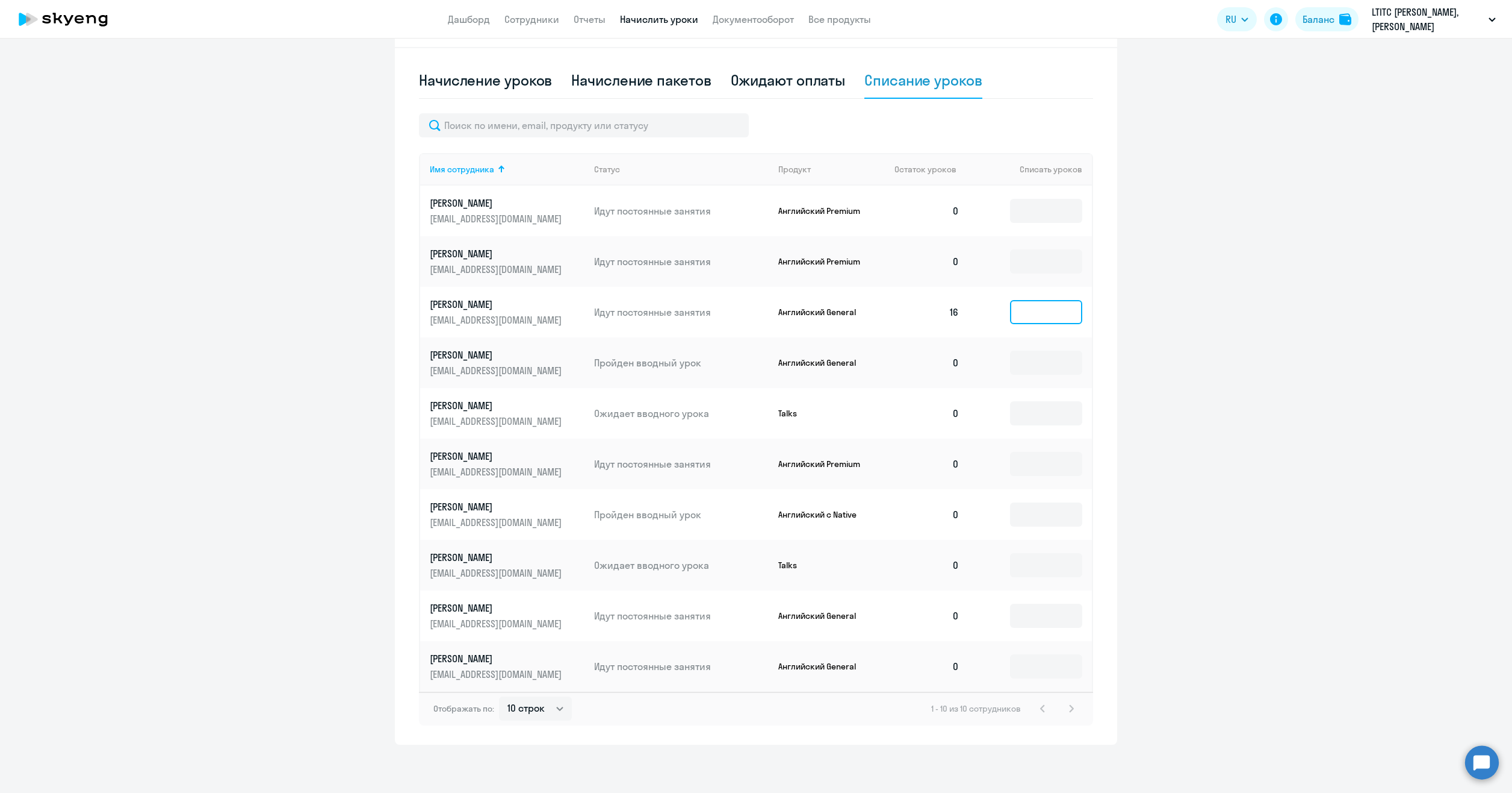
click at [1016, 312] on input at bounding box center [1046, 312] width 72 height 24
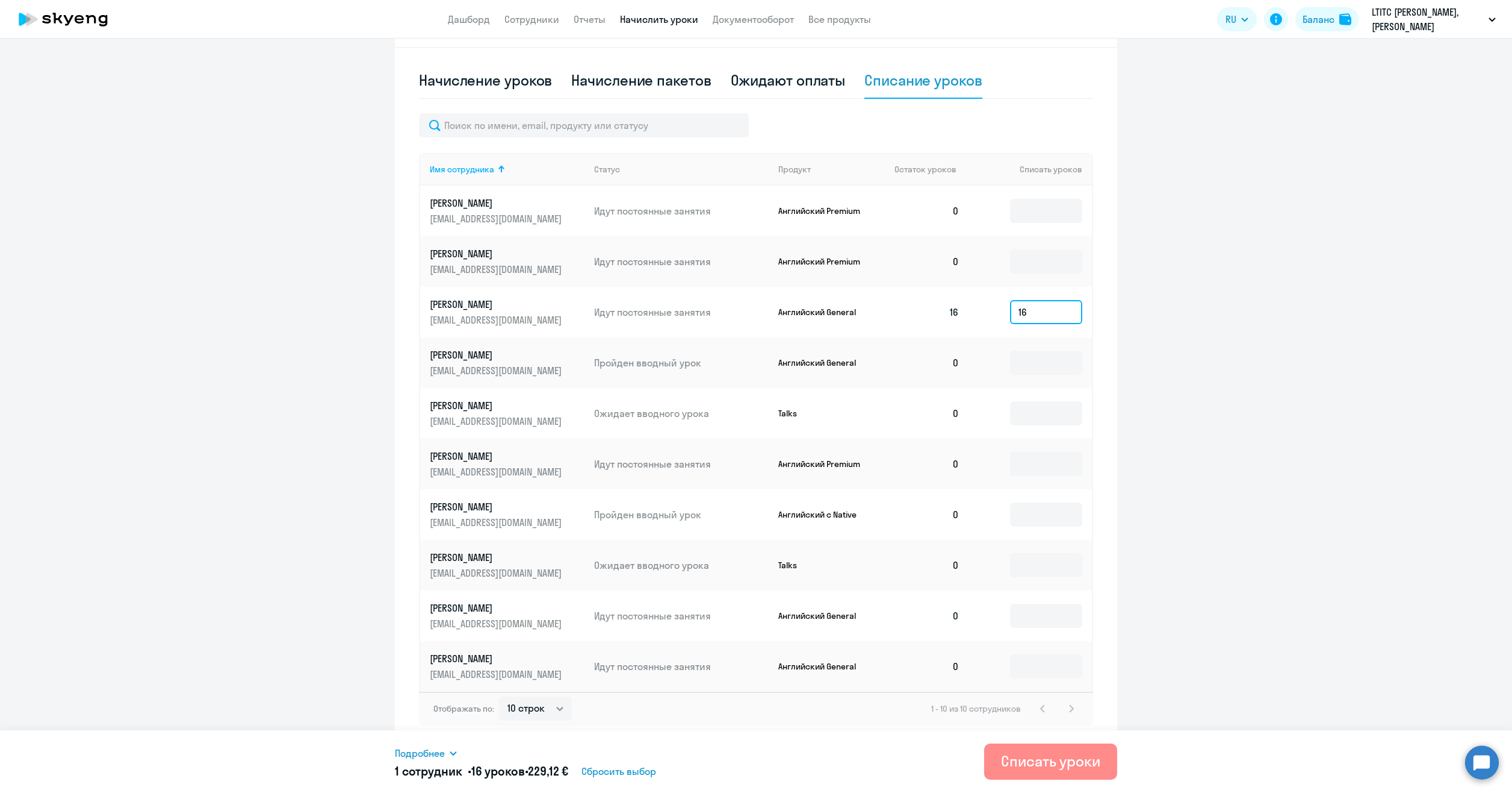
type input "16"
click at [1069, 766] on div "Списать уроки" at bounding box center [1050, 761] width 99 height 19
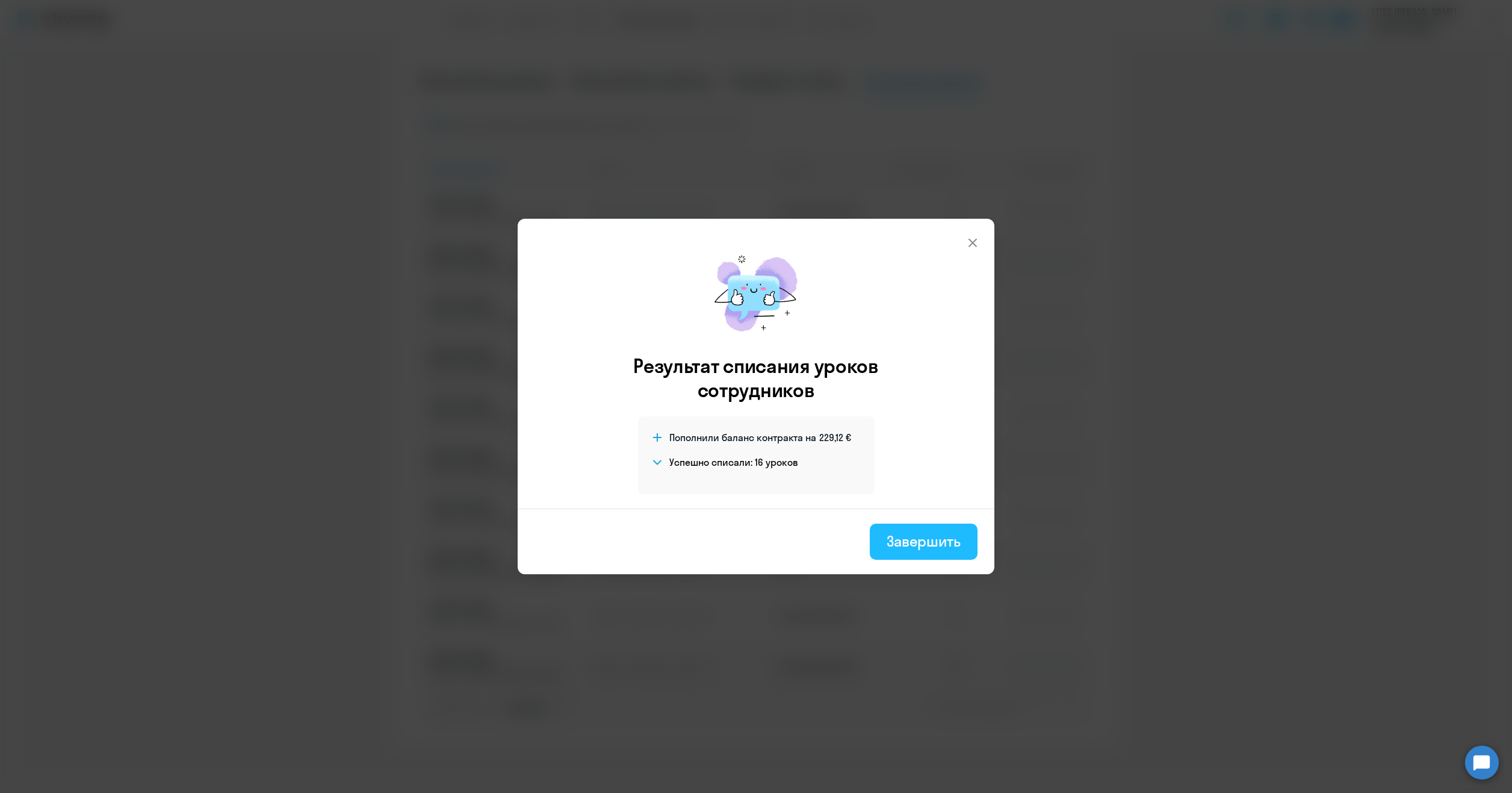
click at [904, 530] on button "Завершить" at bounding box center [923, 541] width 108 height 37
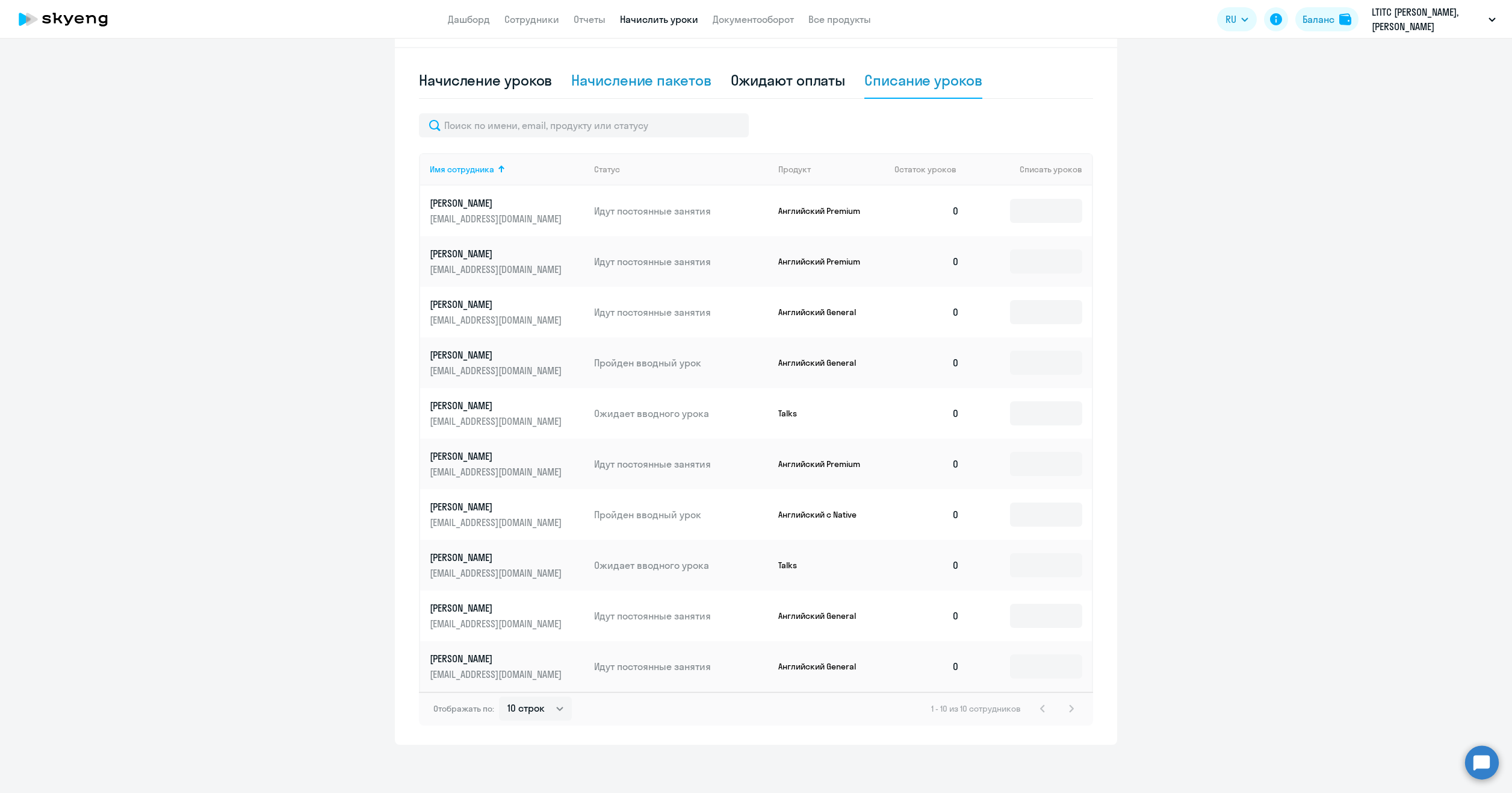
click at [629, 80] on div "Начисление пакетов" at bounding box center [641, 80] width 140 height 19
select select "10"
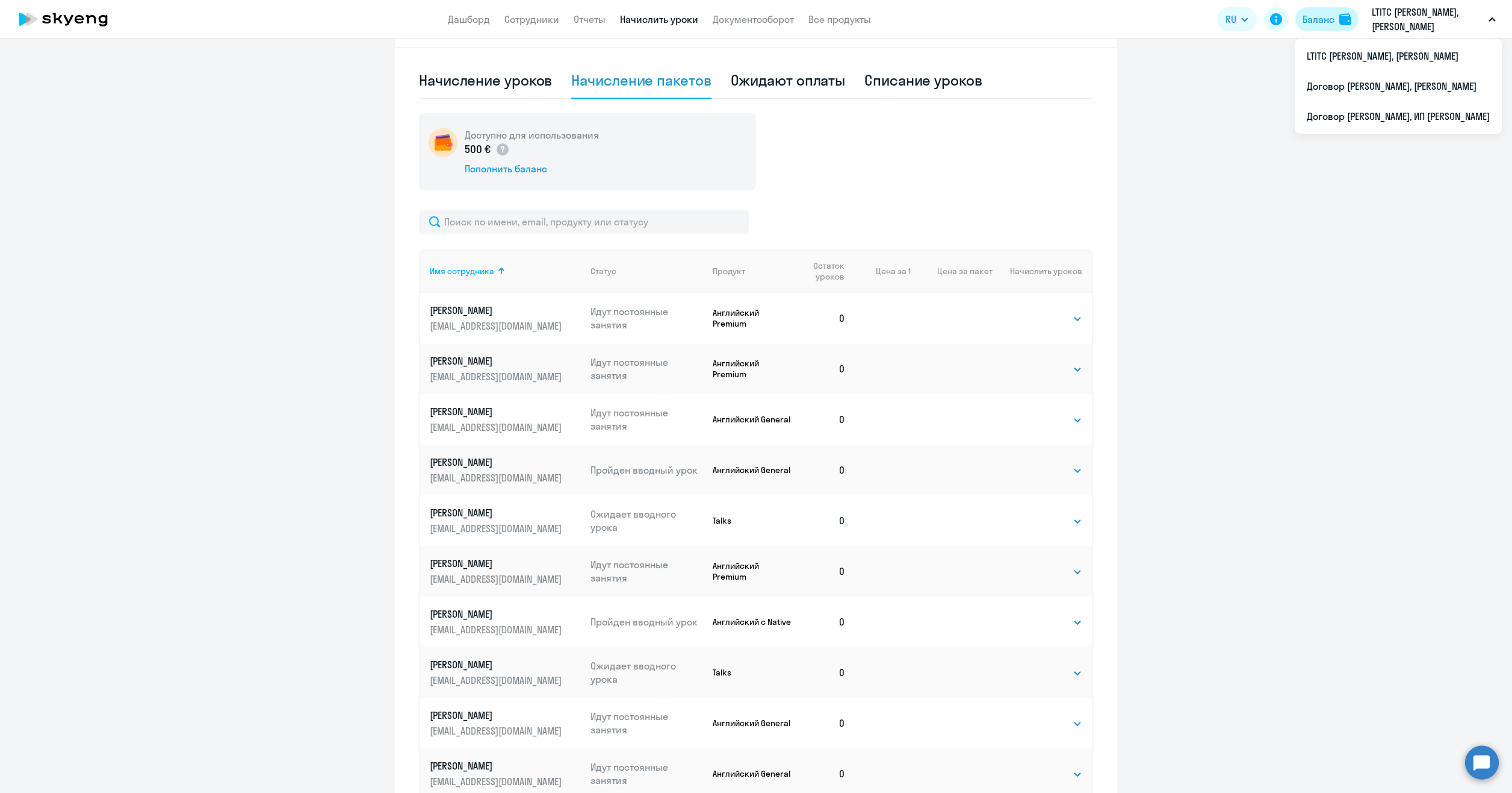
click at [1333, 19] on div "Баланс" at bounding box center [1318, 19] width 32 height 15
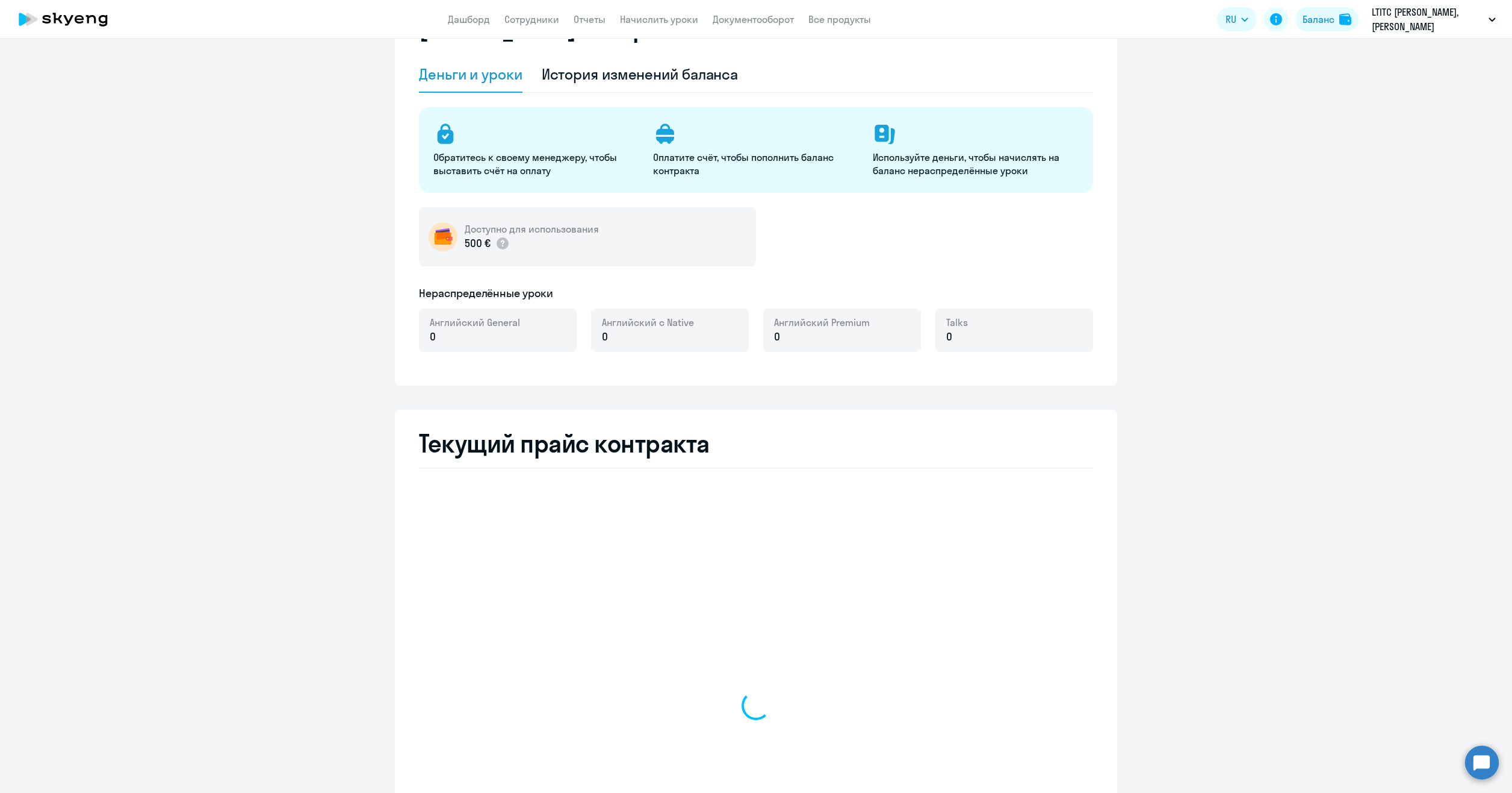
select select "english_adult_not_native_speaker"
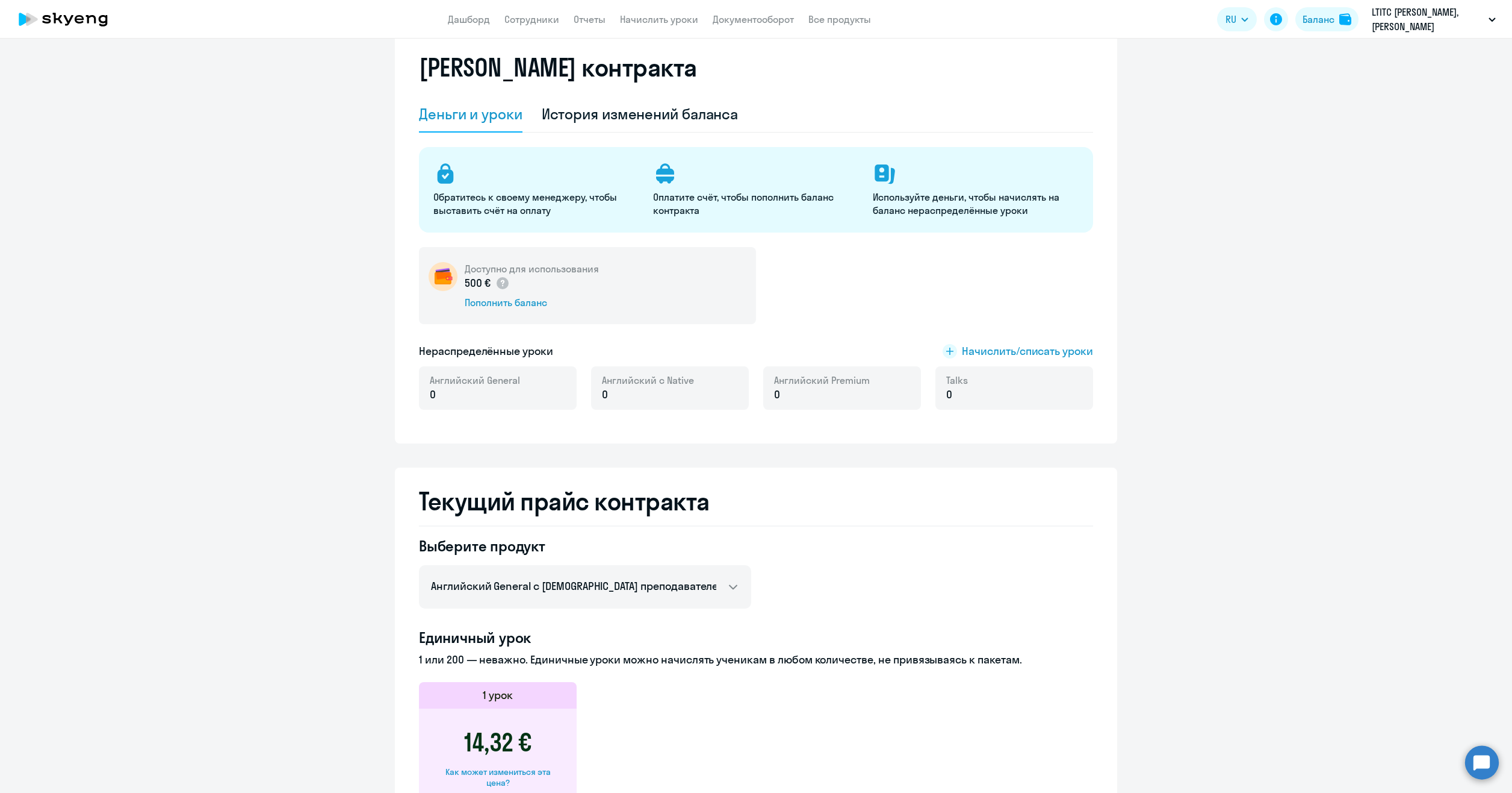
scroll to position [0, 0]
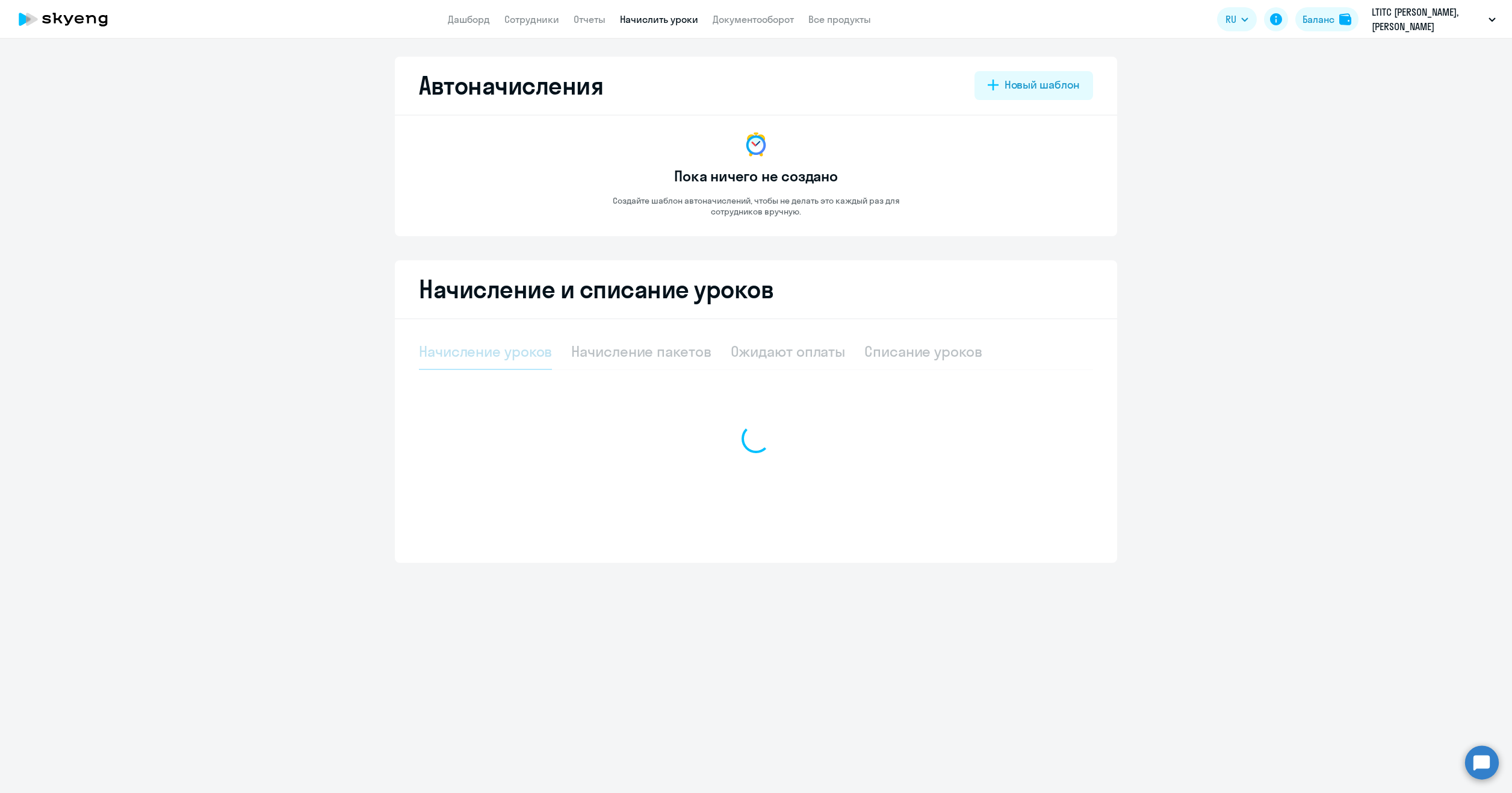
select select "10"
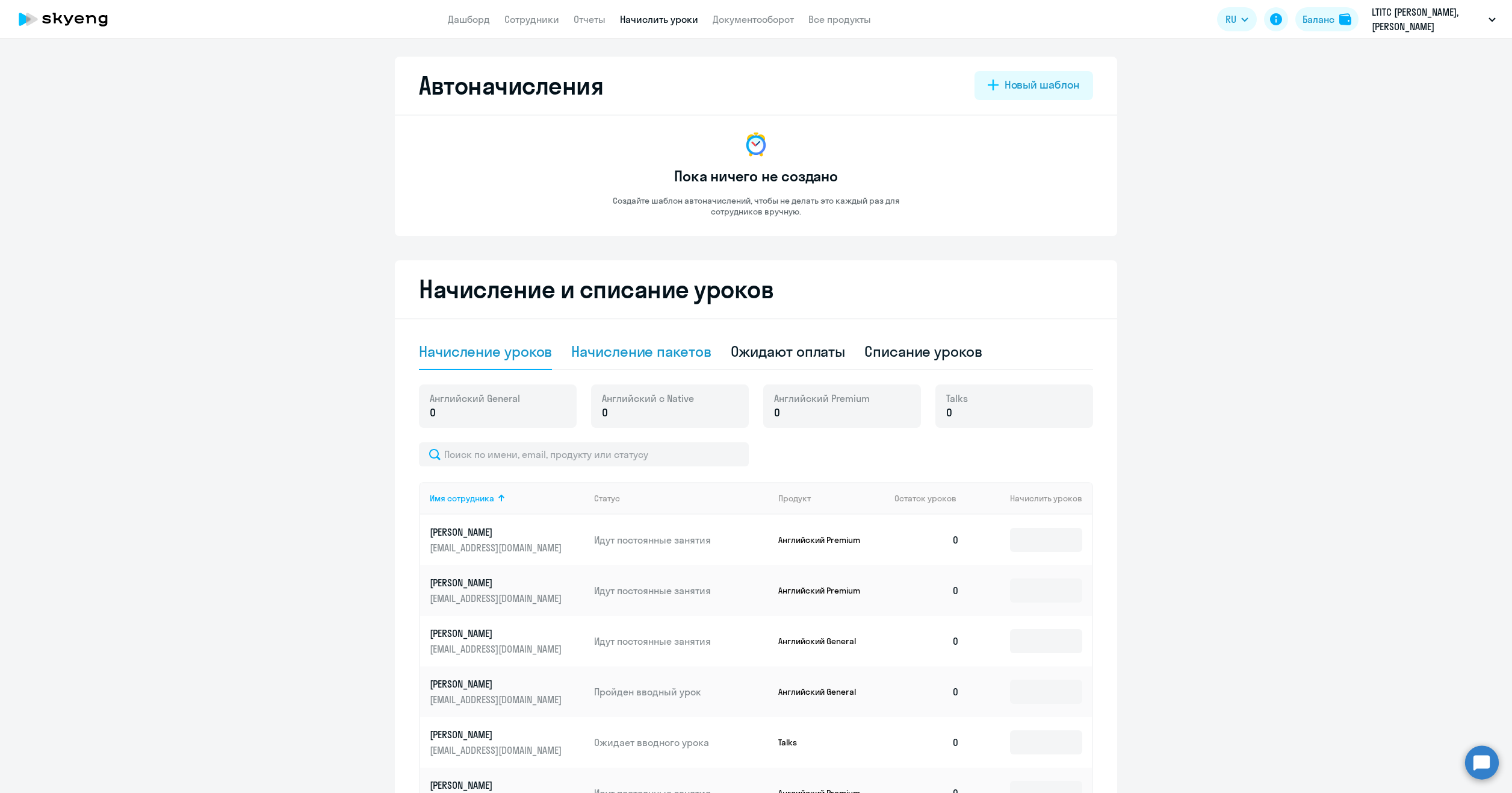
click at [629, 342] on div "Начисление пакетов" at bounding box center [641, 351] width 140 height 19
select select "10"
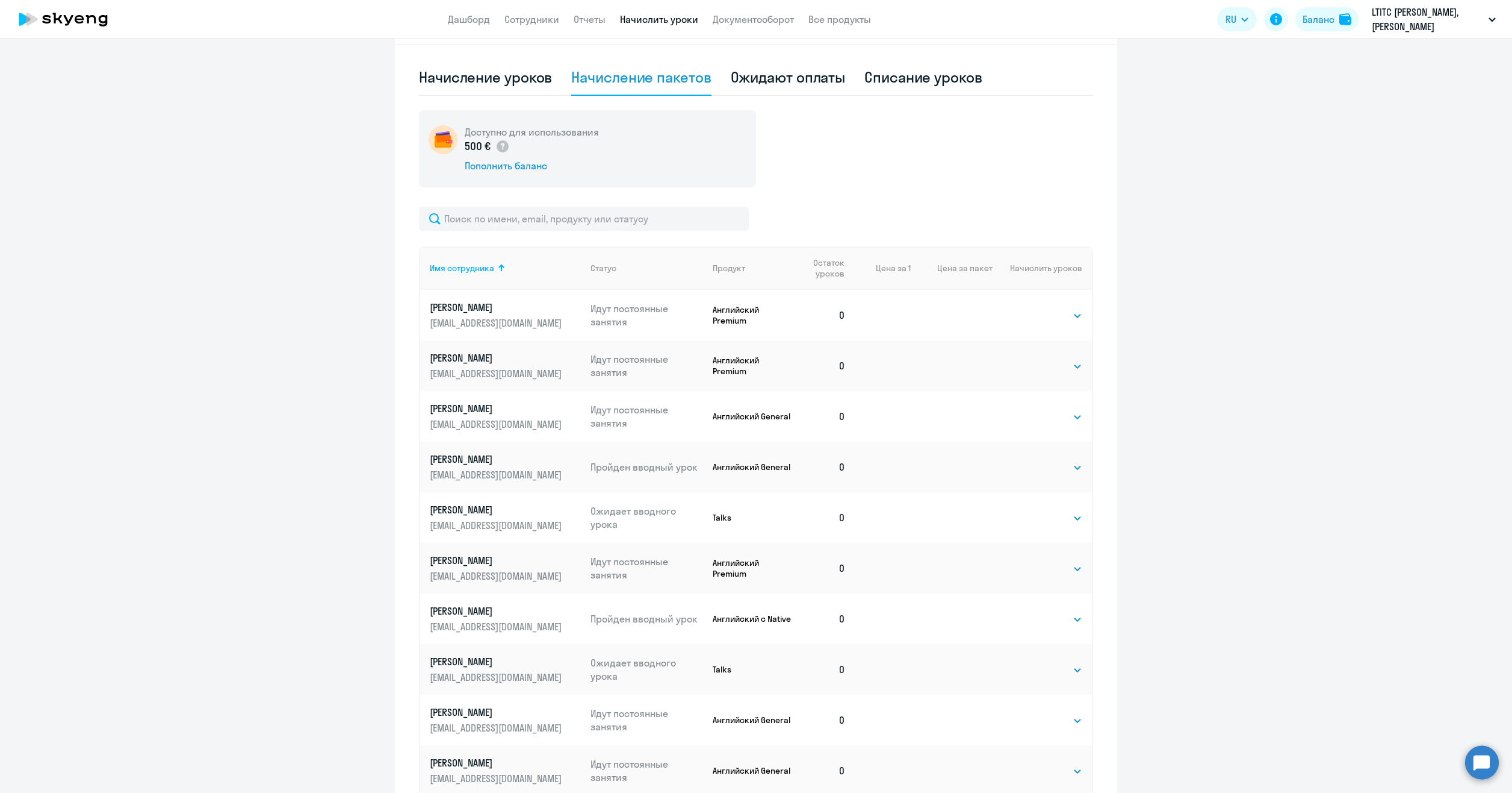
scroll to position [361, 0]
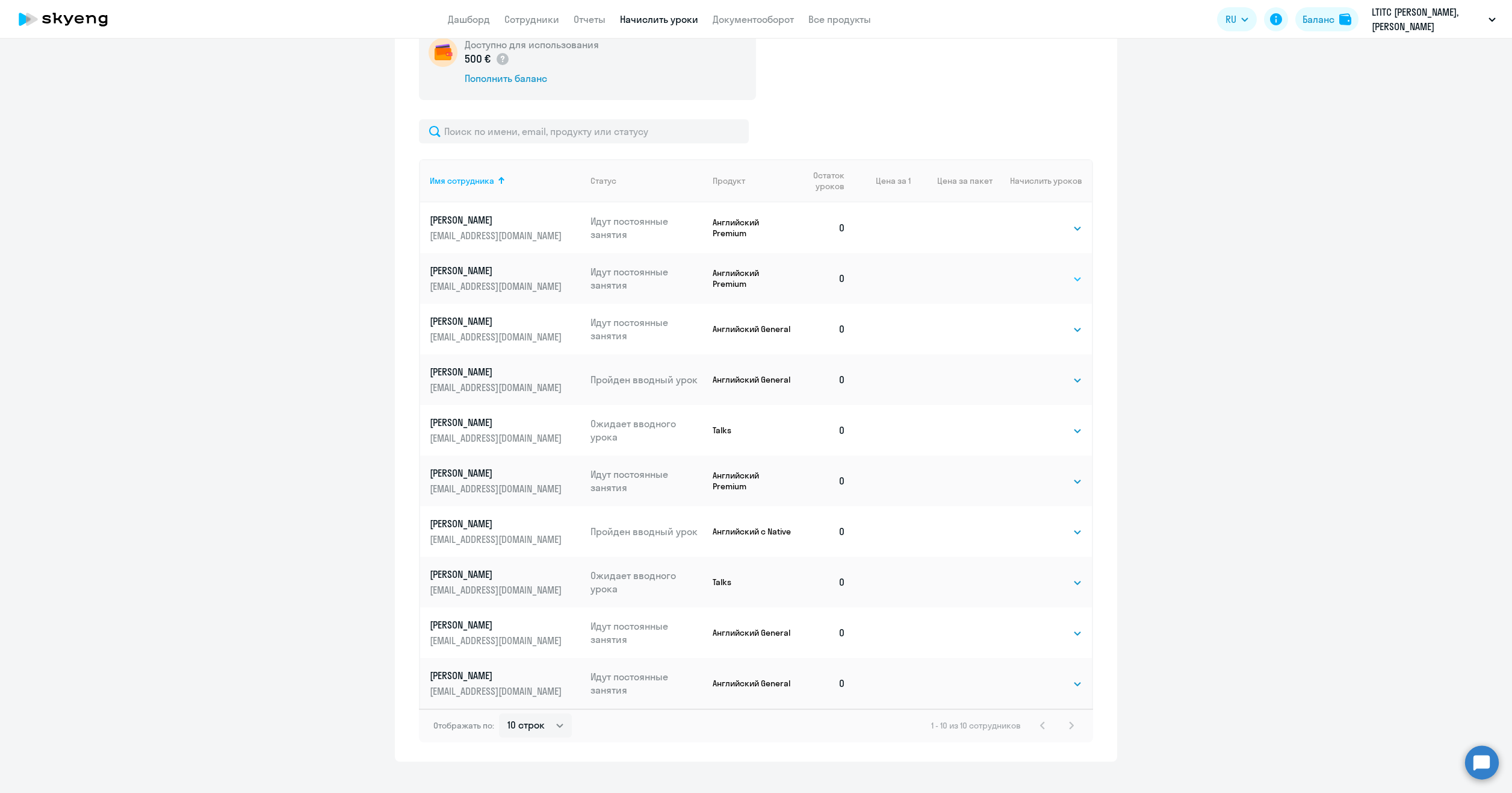
click at [1046, 276] on select "Выбрать 4 8 16 32 64 96 128" at bounding box center [1057, 279] width 49 height 15
select select "16"
click at [1033, 272] on select "Выбрать 4 8 16 32 64 96 128" at bounding box center [1057, 279] width 49 height 15
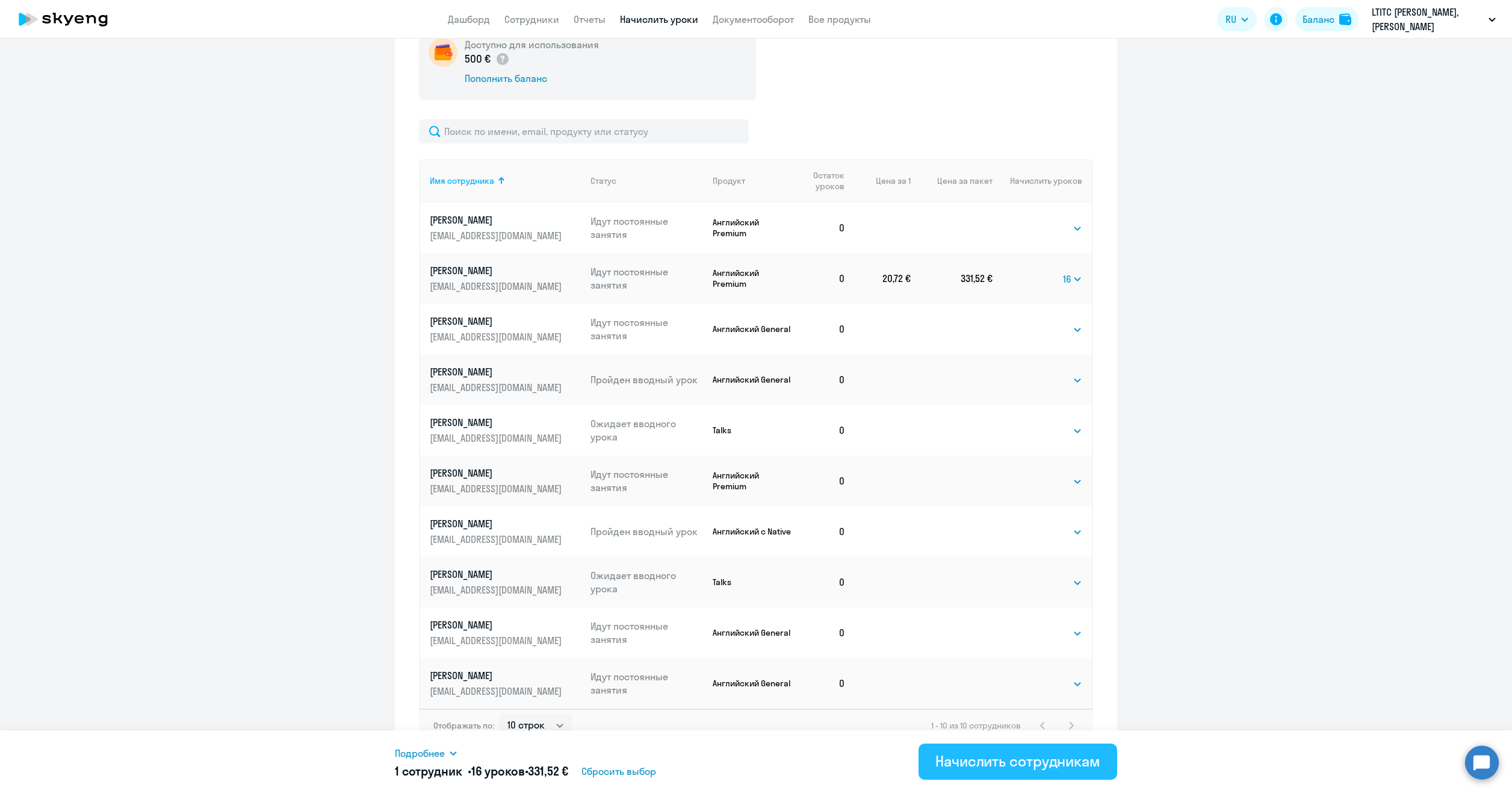
click at [1012, 765] on div "Начислить сотрудникам" at bounding box center [1017, 761] width 165 height 19
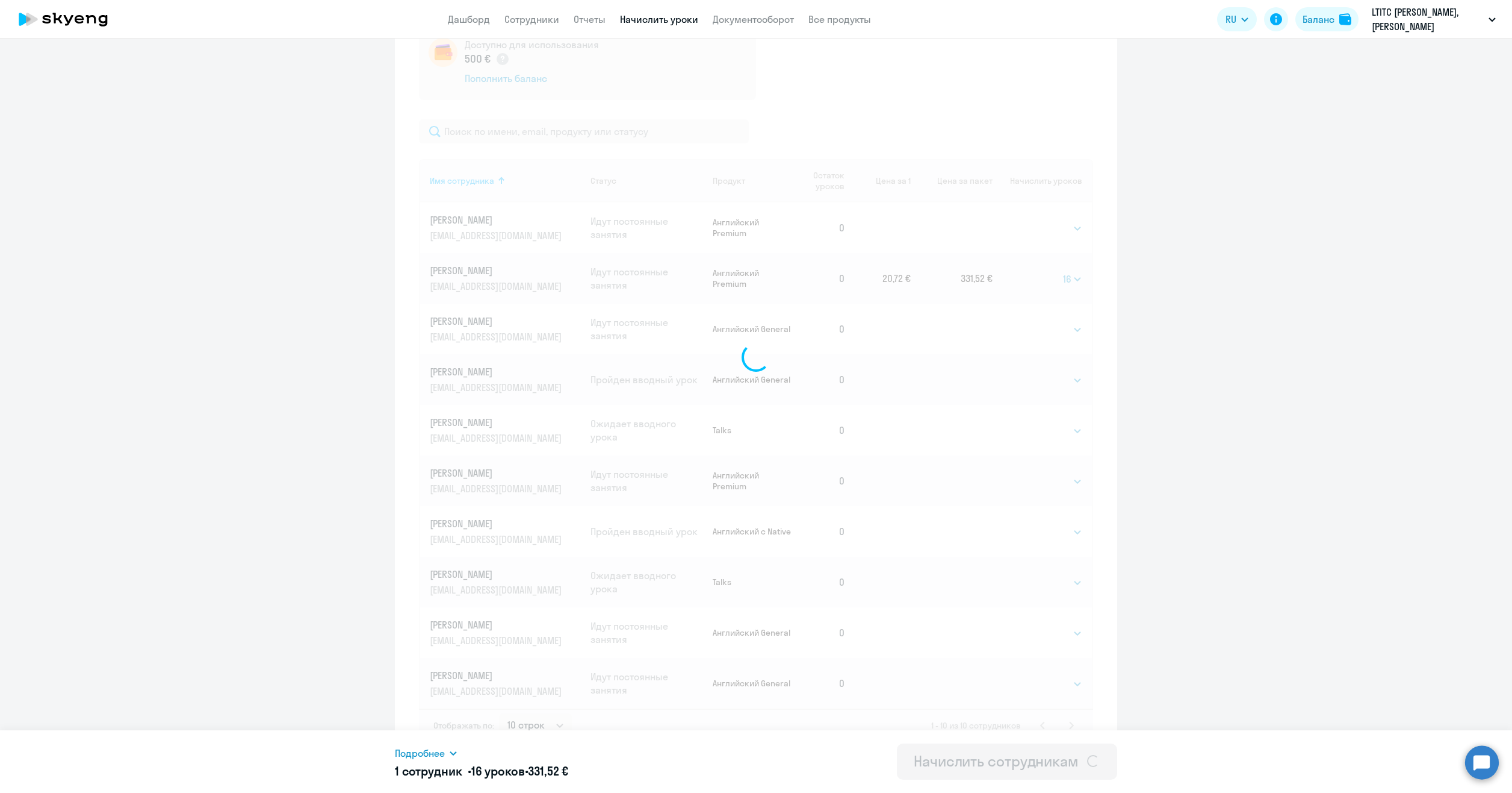
select select
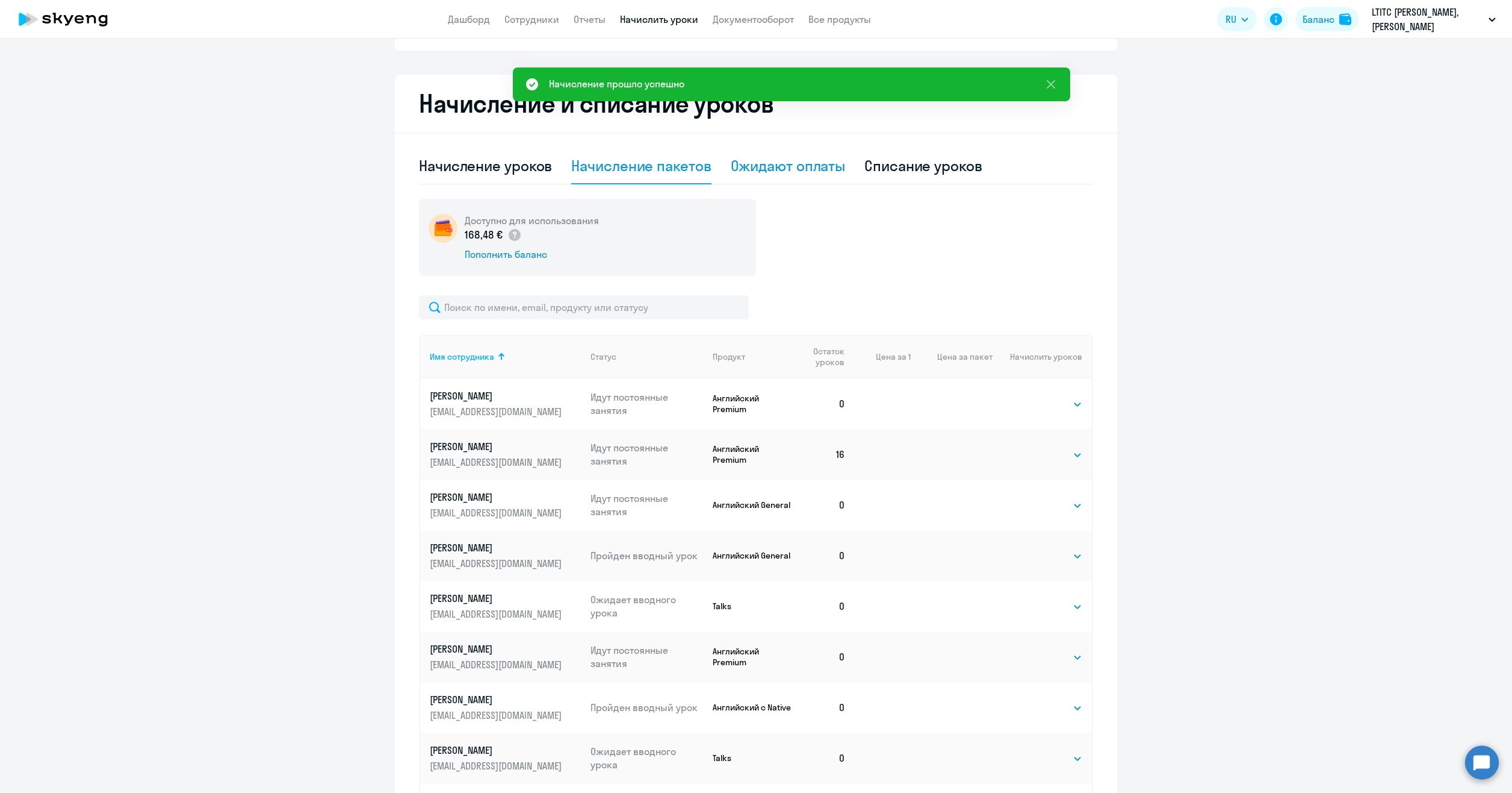
scroll to position [120, 0]
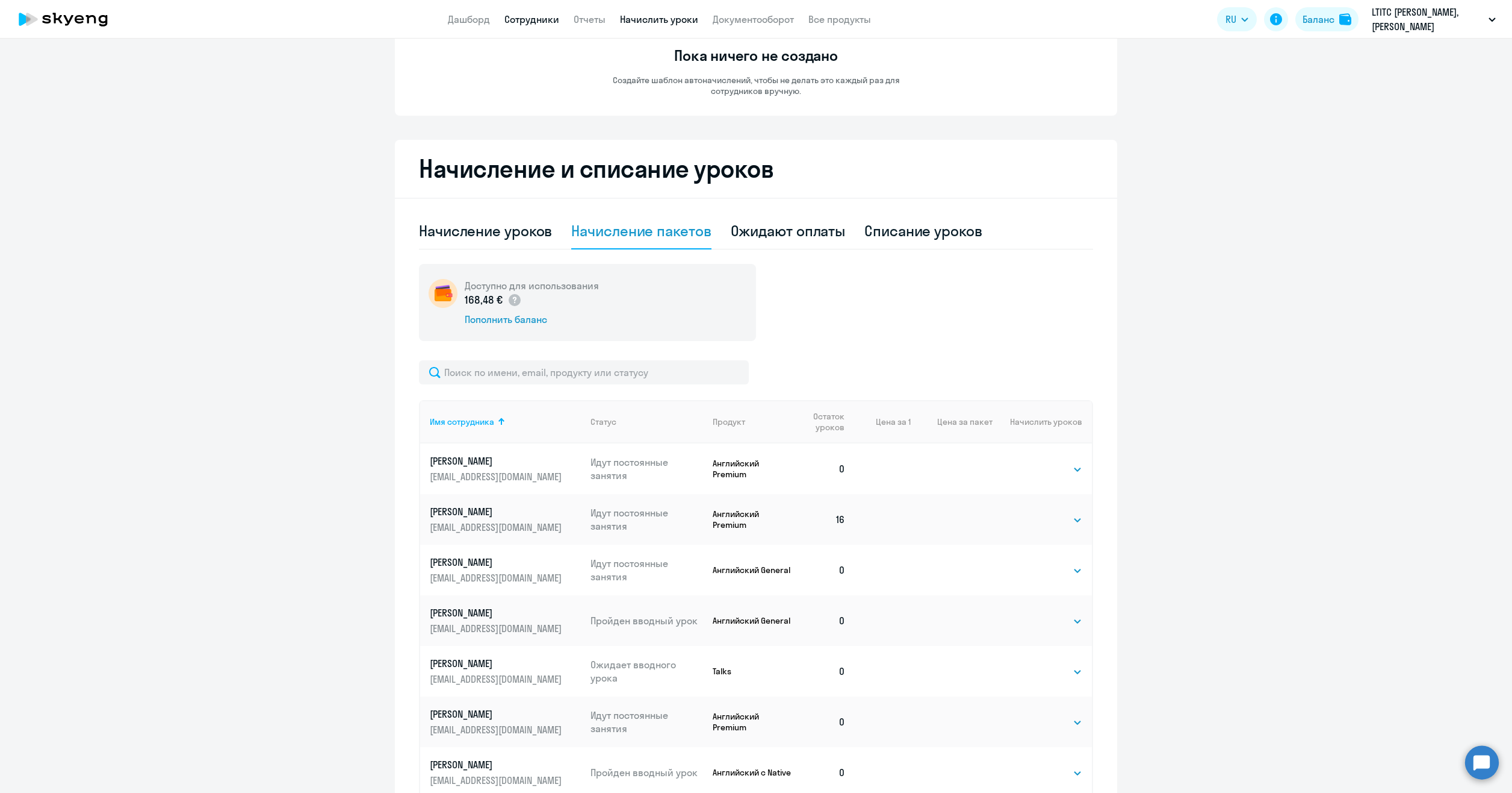
click at [520, 15] on link "Сотрудники" at bounding box center [532, 19] width 55 height 12
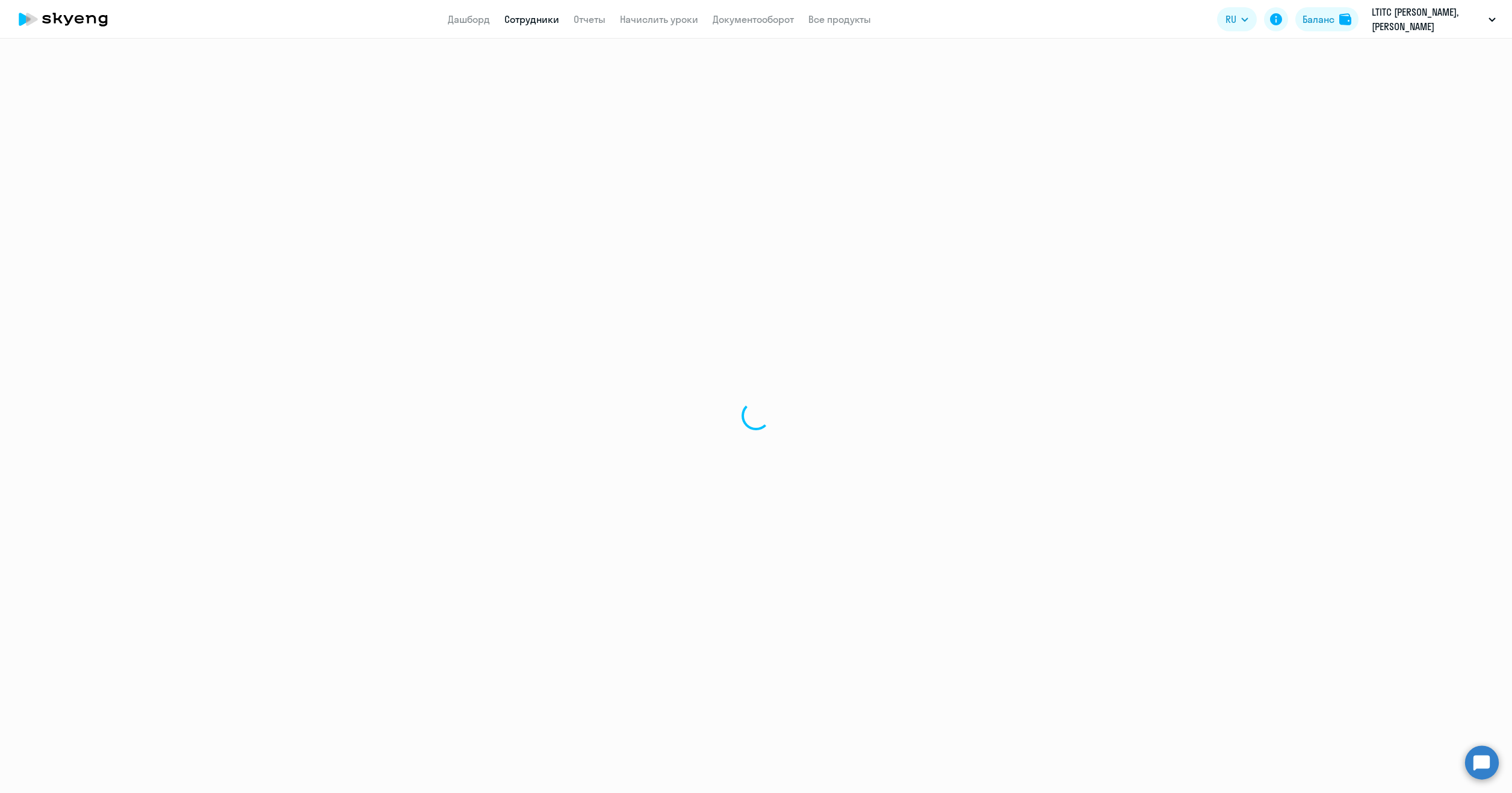
select select "30"
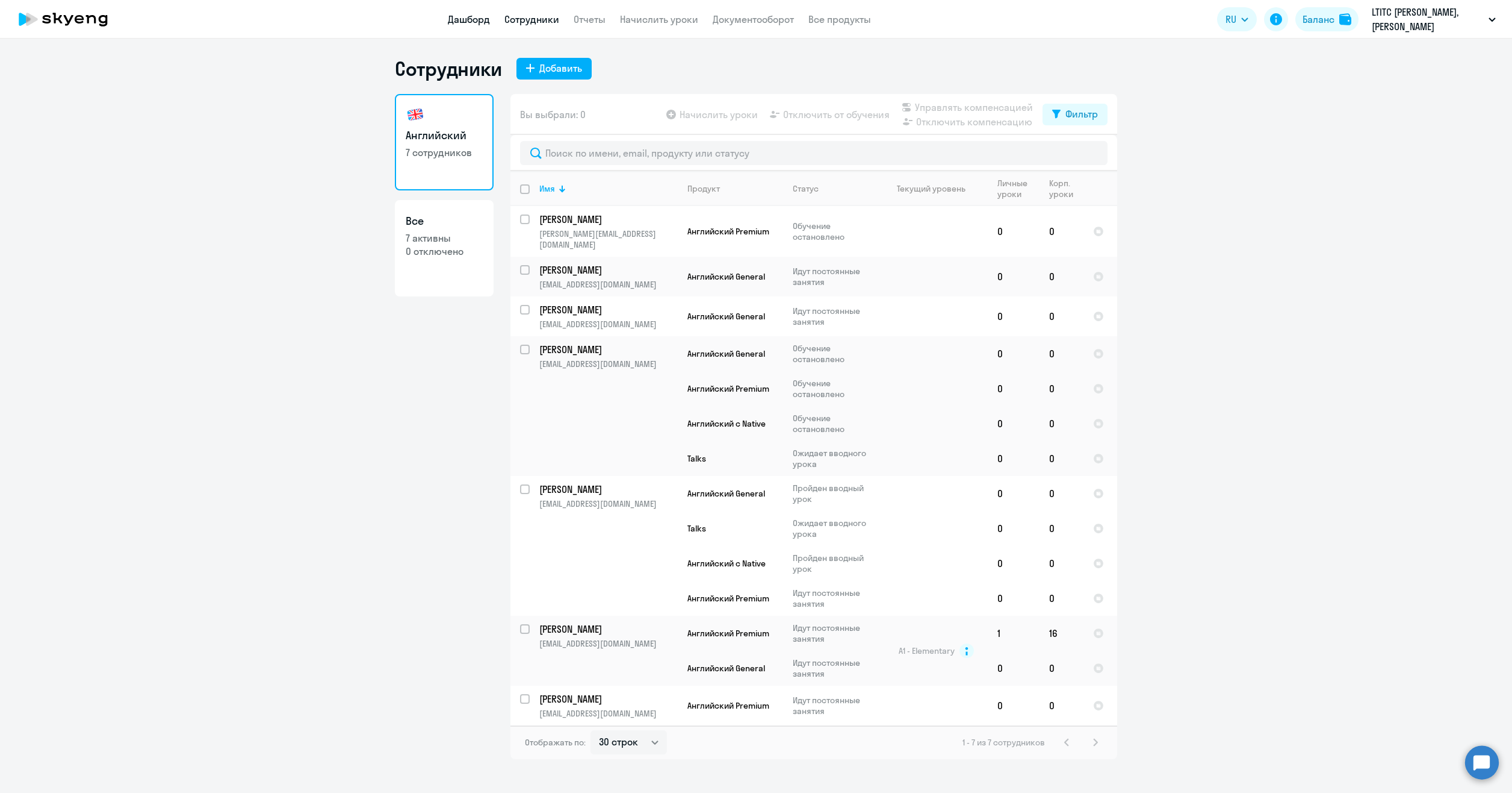
click at [475, 19] on link "Дашборд" at bounding box center [469, 19] width 42 height 12
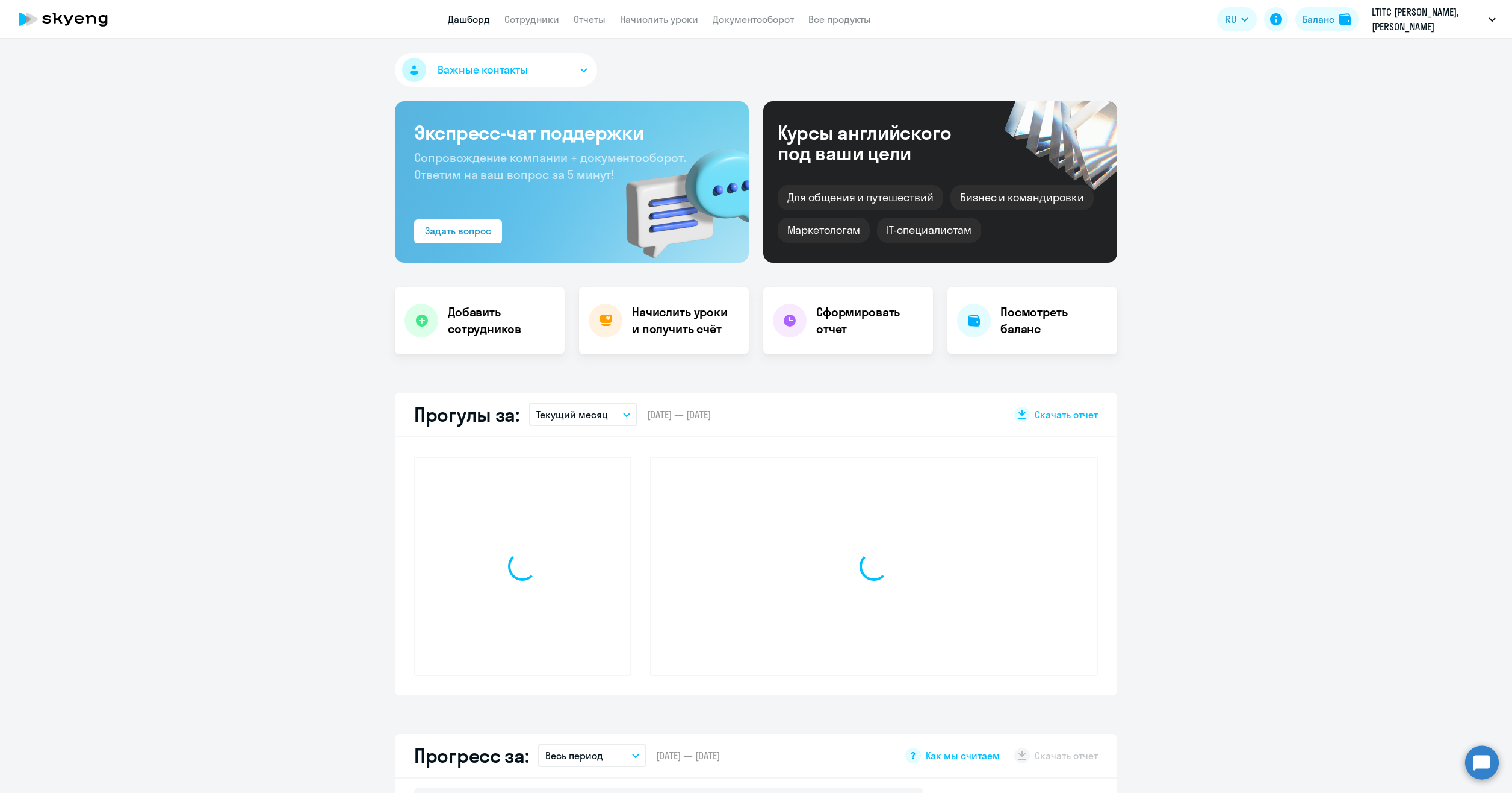
select select "30"
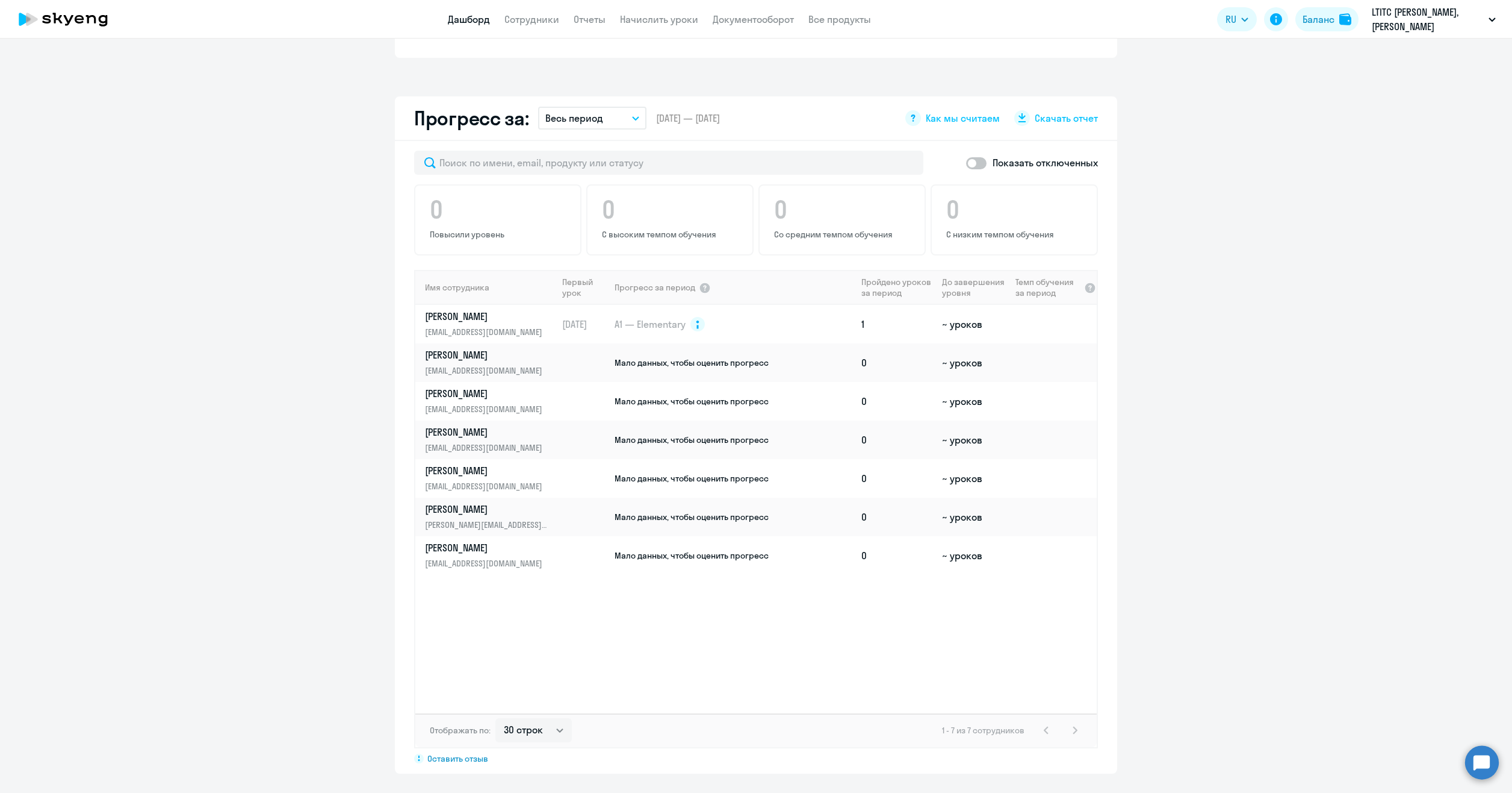
scroll to position [642, 0]
